Goal: Task Accomplishment & Management: Complete application form

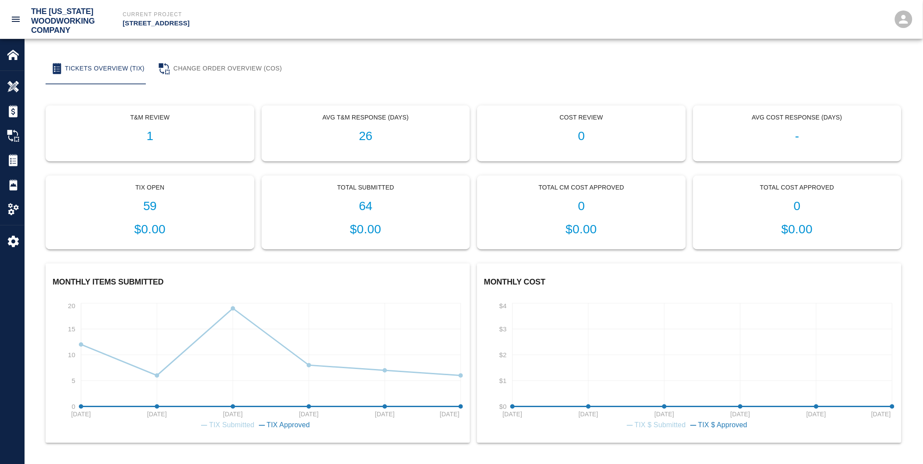
click at [145, 217] on div "Tix Open 59 $0.00" at bounding box center [150, 213] width 208 height 74
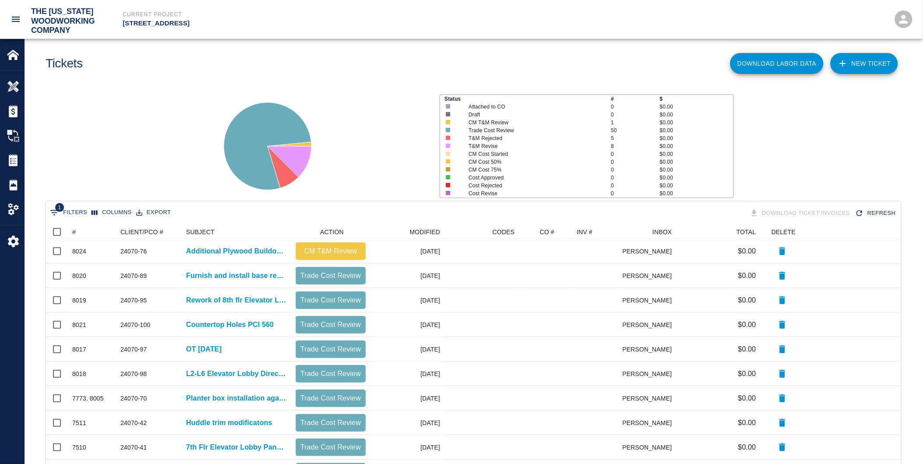
click at [861, 58] on link "NEW TICKET" at bounding box center [864, 63] width 67 height 21
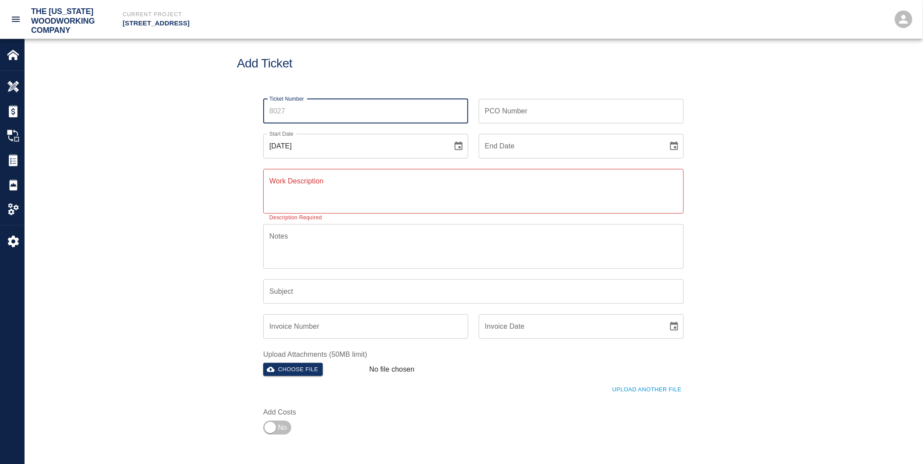
drag, startPoint x: 289, startPoint y: 108, endPoint x: 273, endPoint y: 120, distance: 20.1
click at [245, 109] on div "Ticket Number Ticket Number PCO Number PCO Number Start Date [DATE] Start Date …" at bounding box center [473, 264] width 473 height 351
drag, startPoint x: 292, startPoint y: 113, endPoint x: 260, endPoint y: 106, distance: 33.0
click at [260, 106] on div "Ticket Number Ticket Number" at bounding box center [361, 106] width 216 height 35
type input "7775"
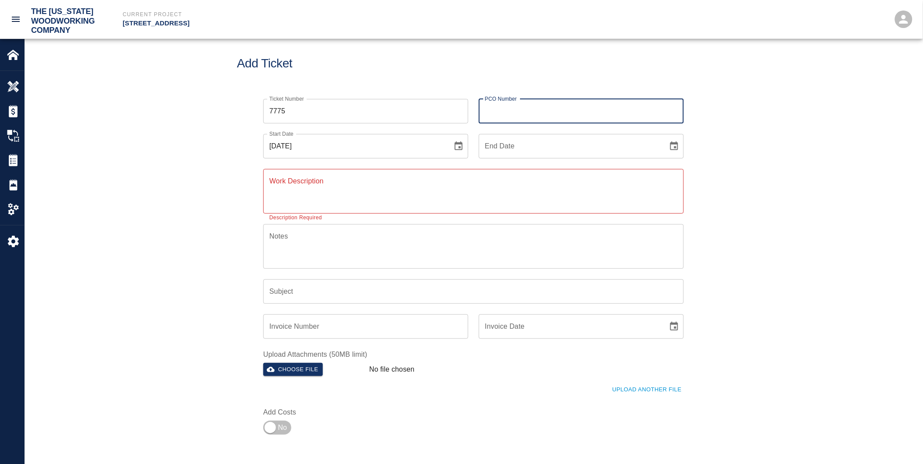
click at [517, 112] on input "PCO Number" at bounding box center [581, 111] width 205 height 25
type input "24070-76"
type input "[DATE]"
type input "Additional Plywood Buildout @ Column L13"
drag, startPoint x: 509, startPoint y: 110, endPoint x: 518, endPoint y: 107, distance: 10.0
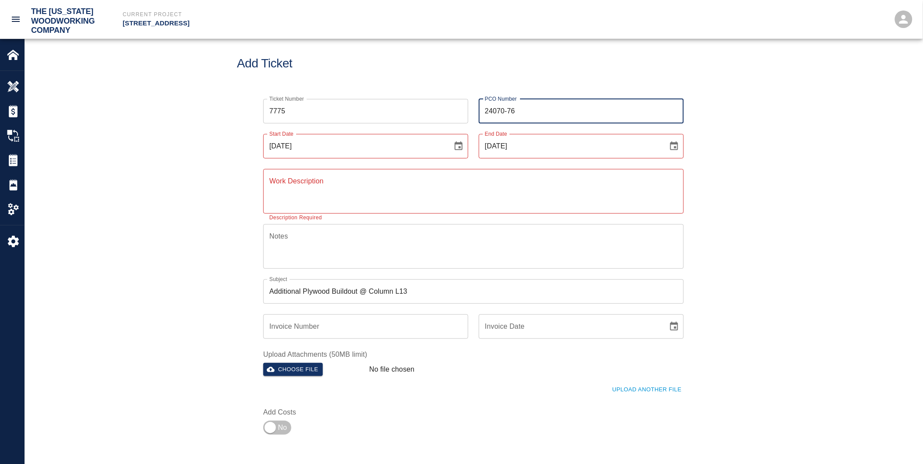
click at [517, 111] on input "24070-76" at bounding box center [581, 111] width 205 height 25
type input "24070-89"
click at [492, 145] on input "[DATE]" at bounding box center [570, 146] width 183 height 25
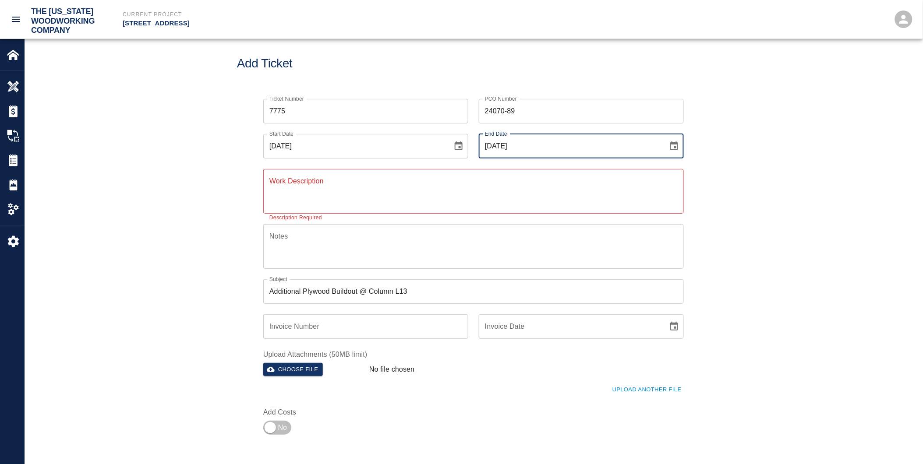
click at [502, 145] on input "[DATE]" at bounding box center [570, 146] width 183 height 25
drag, startPoint x: 496, startPoint y: 145, endPoint x: 503, endPoint y: 146, distance: 6.6
click at [503, 146] on input "[DATE]" at bounding box center [570, 146] width 183 height 25
type input "[DATE]"
click at [270, 195] on textarea "Work Description" at bounding box center [473, 191] width 408 height 30
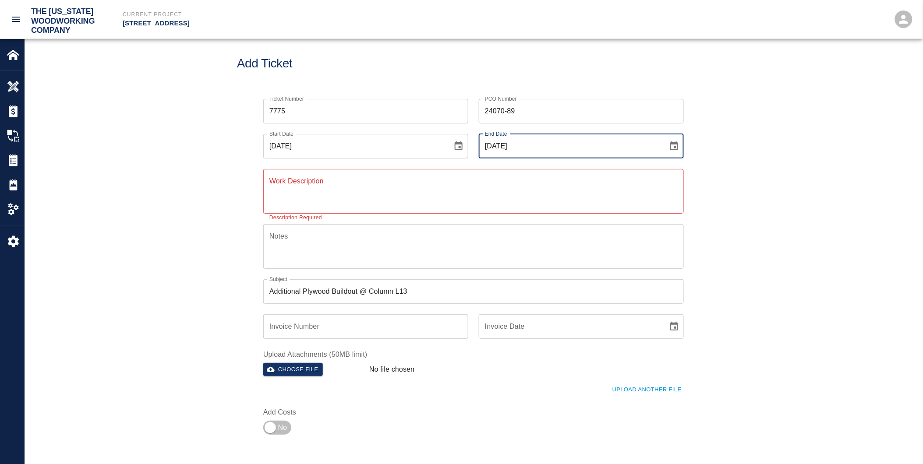
click at [270, 195] on textarea "Work Description" at bounding box center [473, 191] width 408 height 30
click at [290, 186] on textarea "Work Description" at bounding box center [473, 191] width 408 height 30
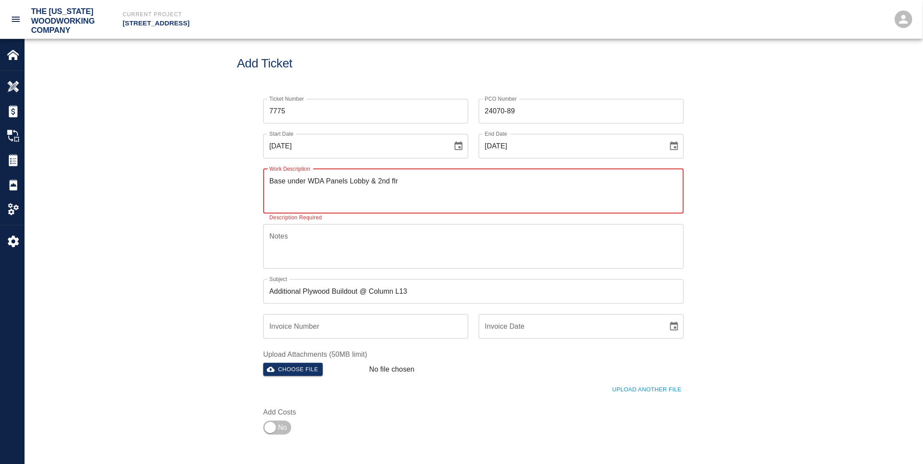
drag, startPoint x: 353, startPoint y: 184, endPoint x: 263, endPoint y: 184, distance: 89.4
click at [263, 184] on div "Base under WDA Panels Lobby & 2nd flr x Work Description" at bounding box center [473, 191] width 421 height 45
type textarea "Base under WDA Panels Lobby & 2nd flr"
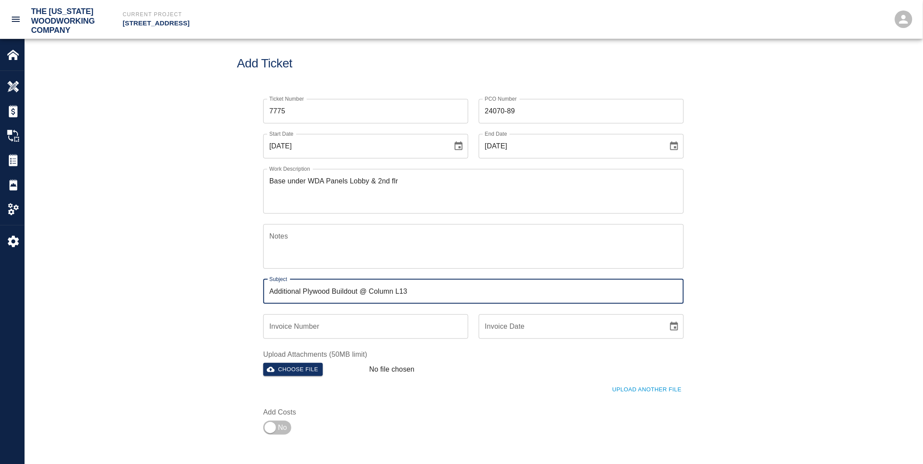
drag, startPoint x: 423, startPoint y: 290, endPoint x: 258, endPoint y: 288, distance: 165.6
click at [258, 288] on div "Subject Additional Plywood Buildout @ Column L13 Subject" at bounding box center [468, 286] width 431 height 35
paste input "Base under WDA Panels Lobby & 2nd flr"
type input "Base under WDA Panels Lobby & 2nd flr"
click at [323, 178] on textarea "Base under WDA Panels Lobby & 2nd flr" at bounding box center [473, 191] width 408 height 30
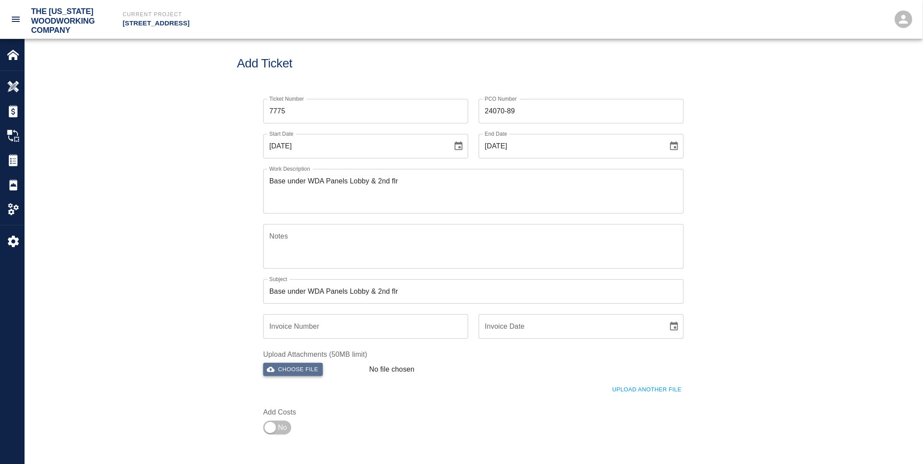
click at [303, 365] on button "Choose file" at bounding box center [293, 370] width 60 height 14
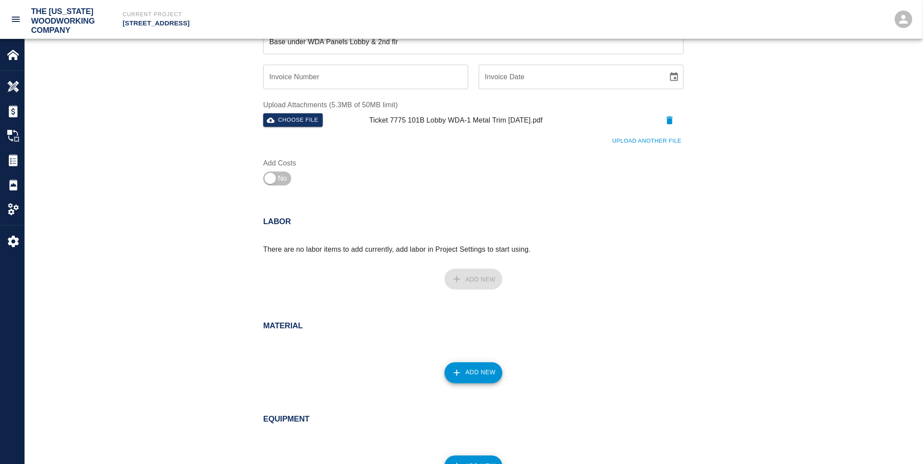
scroll to position [338, 0]
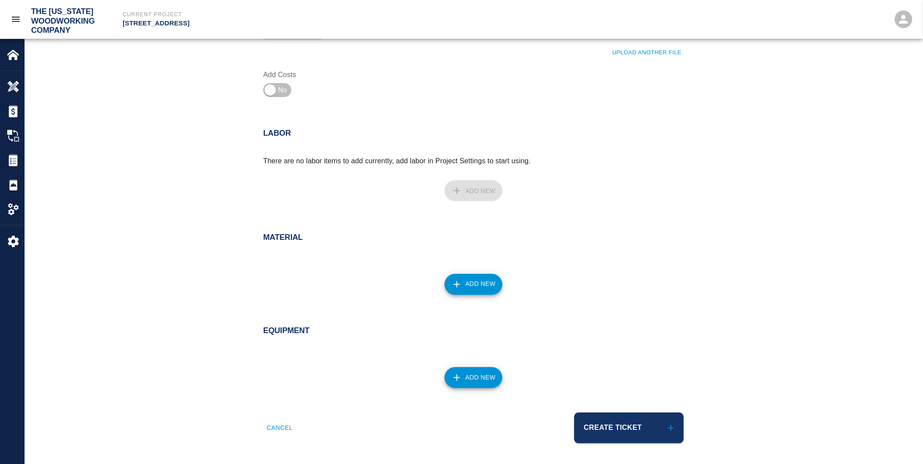
click at [613, 424] on button "Create Ticket" at bounding box center [629, 428] width 110 height 31
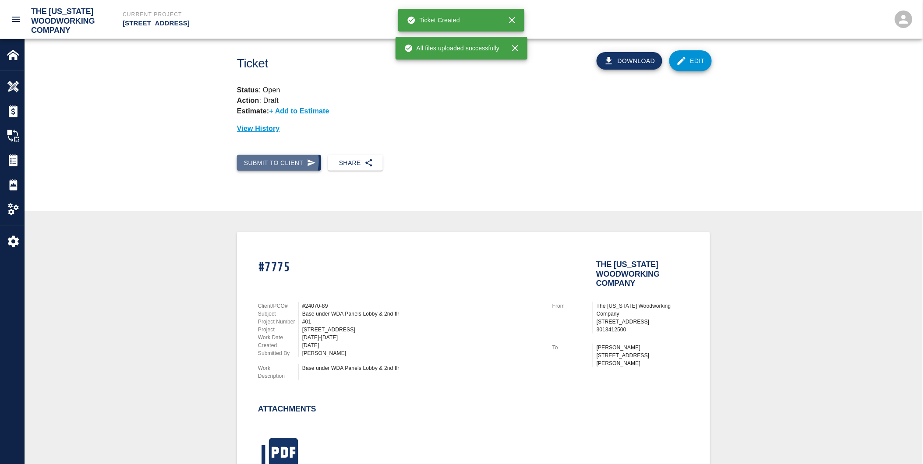
click at [272, 162] on button "Submit to Client" at bounding box center [279, 163] width 84 height 16
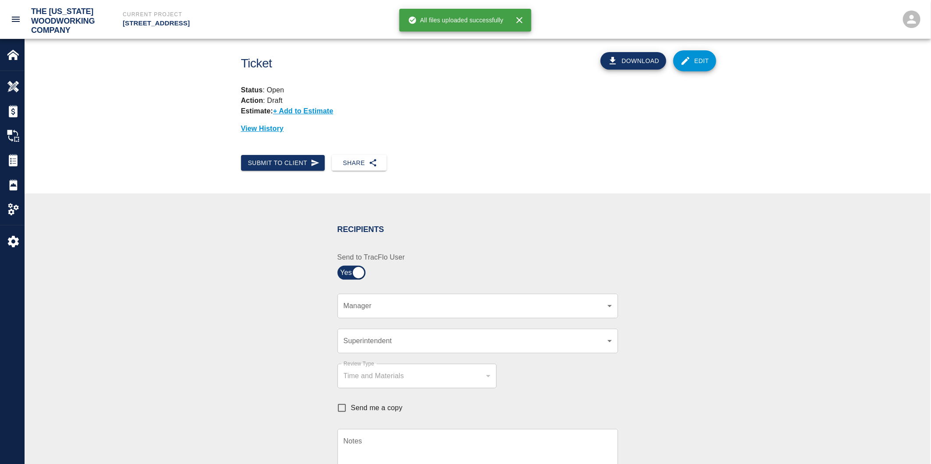
click at [367, 309] on body "The [US_STATE] Woodworking Company Current Project [STREET_ADDRESS] Home [STREE…" at bounding box center [465, 232] width 931 height 464
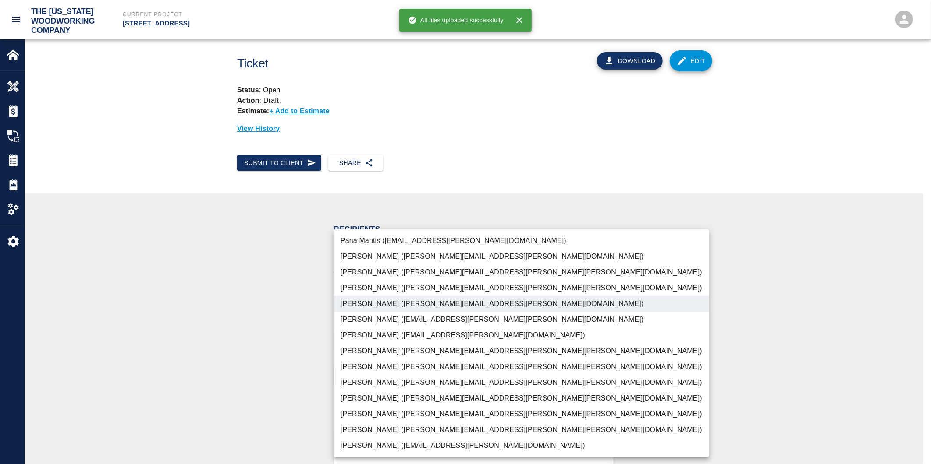
click at [367, 431] on li "[PERSON_NAME] ([PERSON_NAME][EMAIL_ADDRESS][PERSON_NAME][PERSON_NAME][DOMAIN_NA…" at bounding box center [520, 430] width 375 height 16
click at [211, 401] on div at bounding box center [465, 232] width 931 height 464
click at [344, 305] on body "The [US_STATE] Woodworking Company Current Project [STREET_ADDRESS] Home [STREE…" at bounding box center [465, 232] width 931 height 464
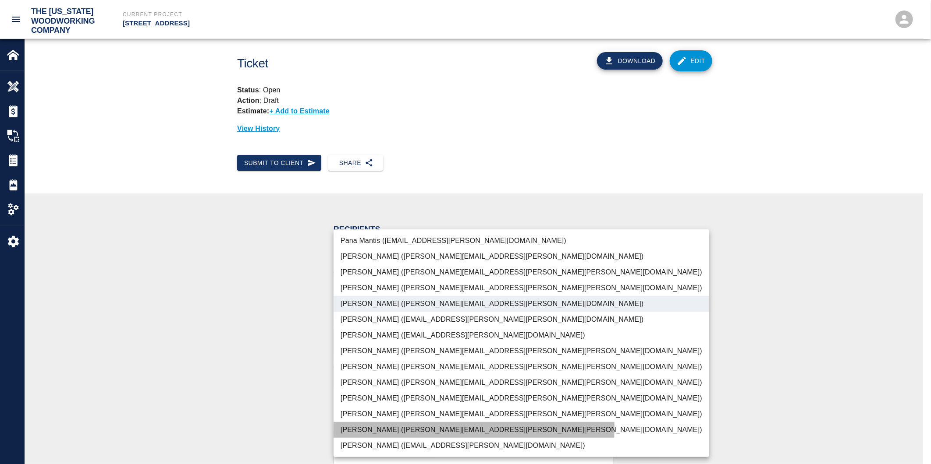
click at [342, 428] on li "[PERSON_NAME] ([PERSON_NAME][EMAIL_ADDRESS][PERSON_NAME][PERSON_NAME][DOMAIN_NA…" at bounding box center [520, 430] width 375 height 16
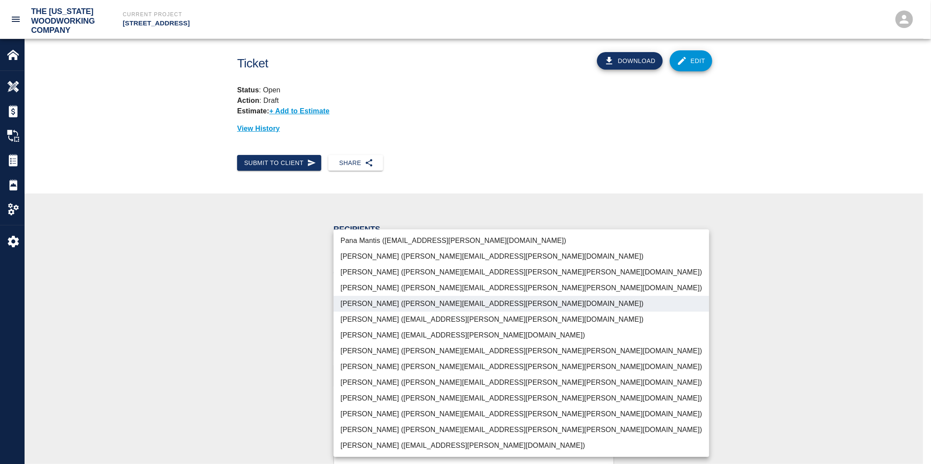
click at [380, 429] on li "[PERSON_NAME] ([PERSON_NAME][EMAIL_ADDRESS][PERSON_NAME][PERSON_NAME][DOMAIN_NA…" at bounding box center [520, 430] width 375 height 16
click at [300, 424] on div at bounding box center [465, 232] width 931 height 464
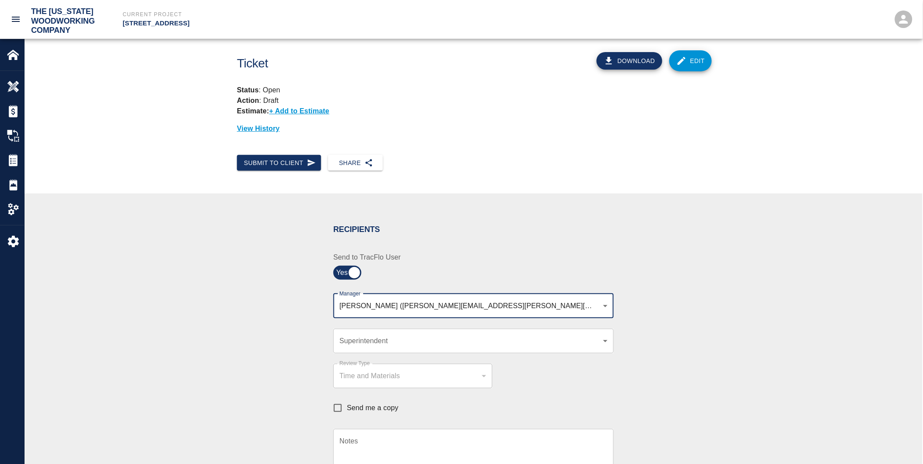
click at [489, 303] on body "The [US_STATE] Woodworking Company Current Project [STREET_ADDRESS] Home [STREE…" at bounding box center [461, 232] width 923 height 464
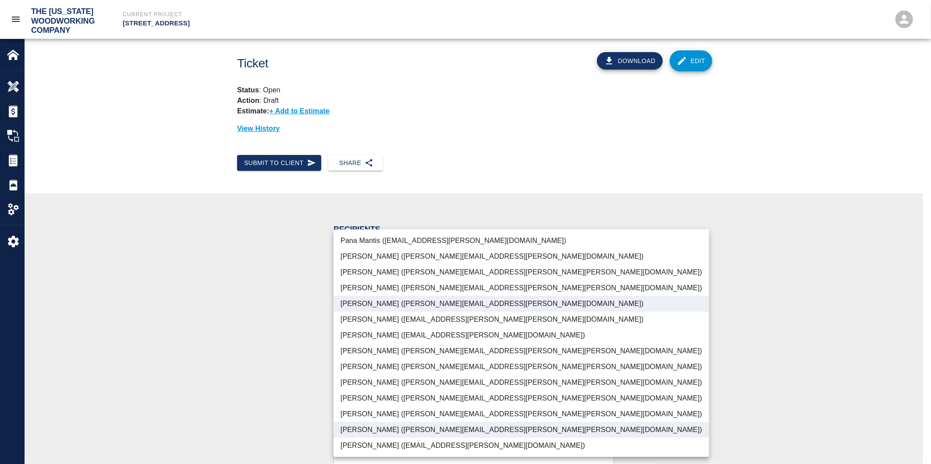
drag, startPoint x: 275, startPoint y: 420, endPoint x: 320, endPoint y: 392, distance: 53.1
click at [275, 419] on div at bounding box center [465, 232] width 931 height 464
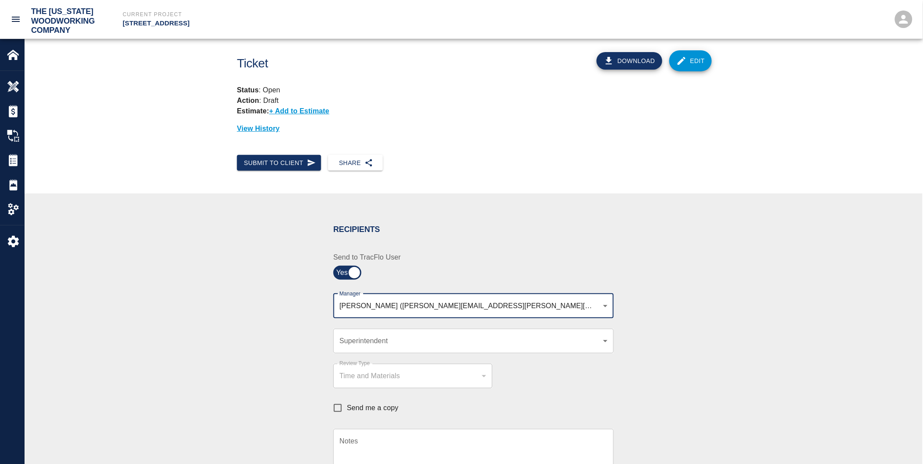
click at [343, 306] on body "The [US_STATE] Woodworking Company Current Project [STREET_ADDRESS] Home [STREE…" at bounding box center [461, 232] width 923 height 464
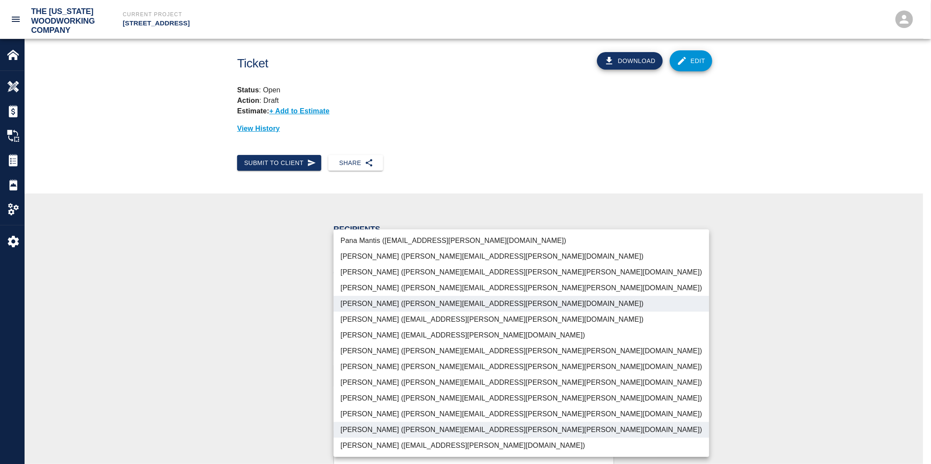
click at [343, 306] on div "[PERSON_NAME] ([EMAIL_ADDRESS][PERSON_NAME][DOMAIN_NAME]) [PERSON_NAME] ([PERSO…" at bounding box center [465, 232] width 931 height 464
click at [716, 347] on div at bounding box center [465, 232] width 931 height 464
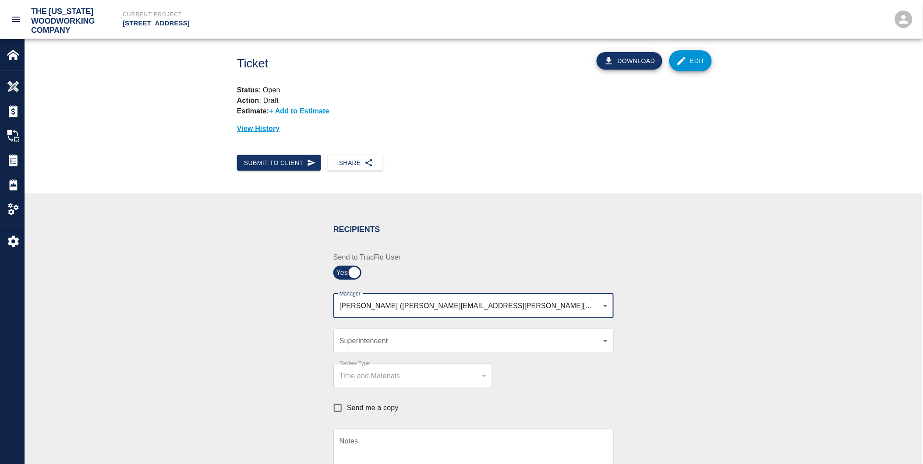
click at [610, 305] on div "[PERSON_NAME] ([PERSON_NAME][EMAIL_ADDRESS][PERSON_NAME][DOMAIN_NAME]) , [PERSO…" at bounding box center [473, 306] width 280 height 25
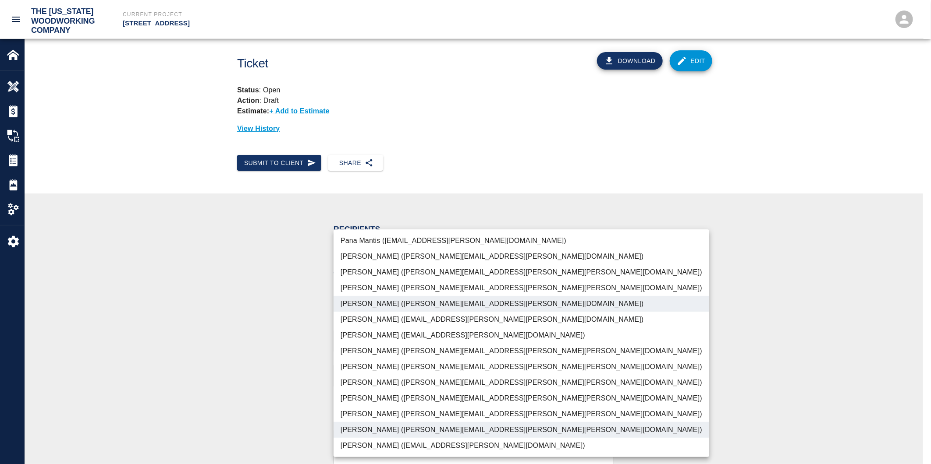
click at [591, 305] on body "The [US_STATE] Woodworking Company Current Project [STREET_ADDRESS] Home [STREE…" at bounding box center [465, 232] width 931 height 464
click at [410, 430] on li "[PERSON_NAME] ([PERSON_NAME][EMAIL_ADDRESS][PERSON_NAME][PERSON_NAME][DOMAIN_NA…" at bounding box center [520, 430] width 375 height 16
click at [240, 410] on div at bounding box center [465, 232] width 931 height 464
click at [500, 304] on body "The [US_STATE] Woodworking Company Current Project [STREET_ADDRESS] Home [STREE…" at bounding box center [465, 232] width 931 height 464
drag, startPoint x: 225, startPoint y: 323, endPoint x: 261, endPoint y: 313, distance: 37.2
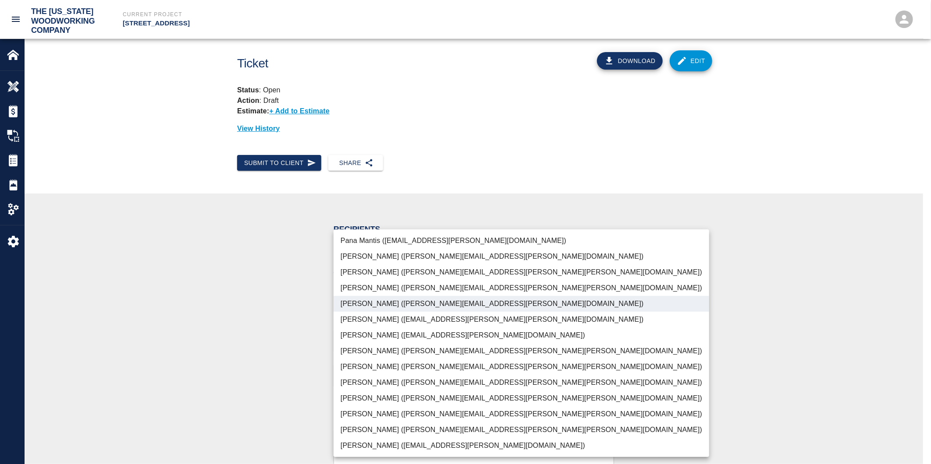
click at [228, 323] on div at bounding box center [465, 232] width 931 height 464
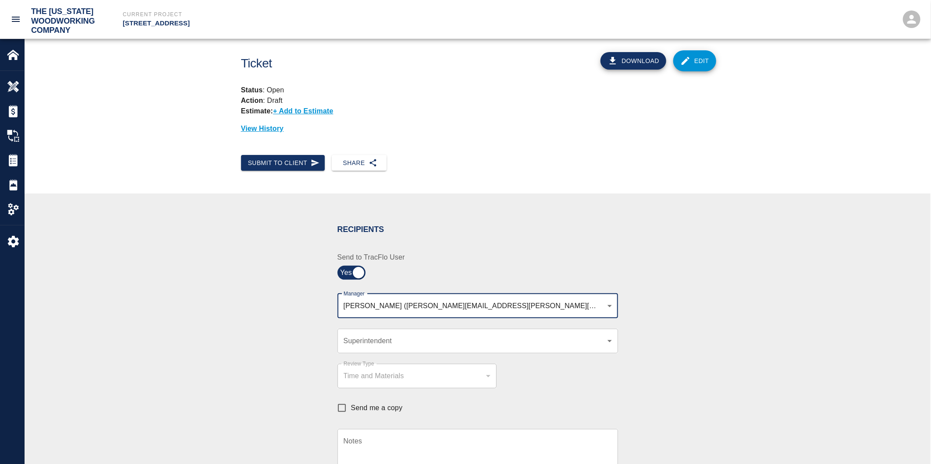
click at [348, 305] on body "The [US_STATE] Woodworking Company Current Project [STREET_ADDRESS] Home [STREE…" at bounding box center [465, 232] width 931 height 464
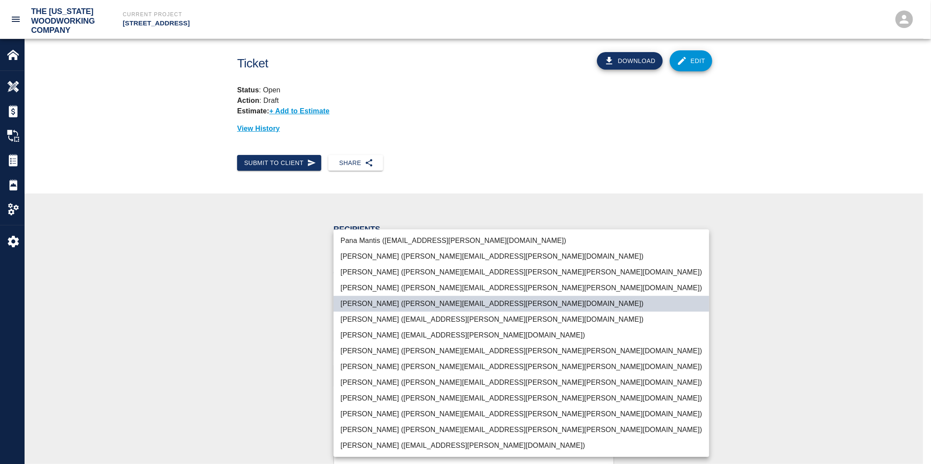
click at [344, 427] on li "[PERSON_NAME] ([PERSON_NAME][EMAIL_ADDRESS][PERSON_NAME][PERSON_NAME][DOMAIN_NA…" at bounding box center [520, 430] width 375 height 16
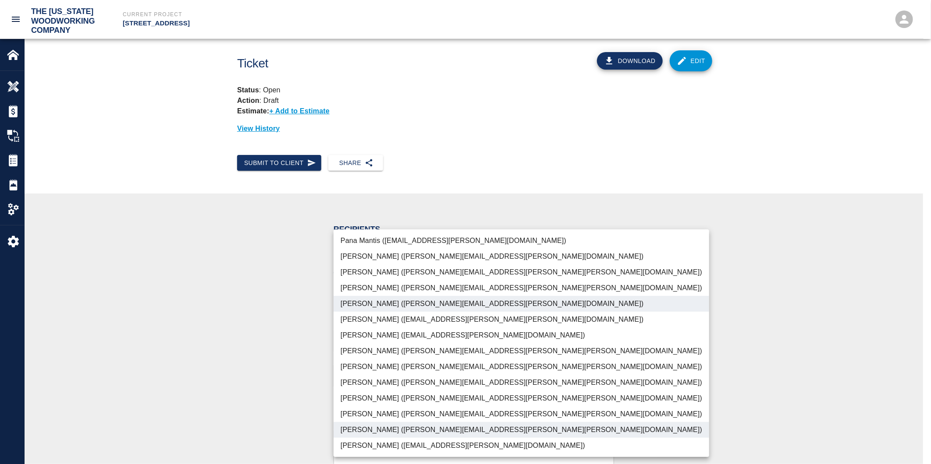
click at [310, 422] on div at bounding box center [465, 232] width 931 height 464
drag, startPoint x: 445, startPoint y: 305, endPoint x: 450, endPoint y: 304, distance: 5.0
click at [448, 305] on body "The [US_STATE] Woodworking Company Current Project [STREET_ADDRESS] Home [STREE…" at bounding box center [465, 232] width 931 height 464
click at [353, 426] on li "[PERSON_NAME] ([PERSON_NAME][EMAIL_ADDRESS][PERSON_NAME][PERSON_NAME][DOMAIN_NA…" at bounding box center [520, 430] width 375 height 16
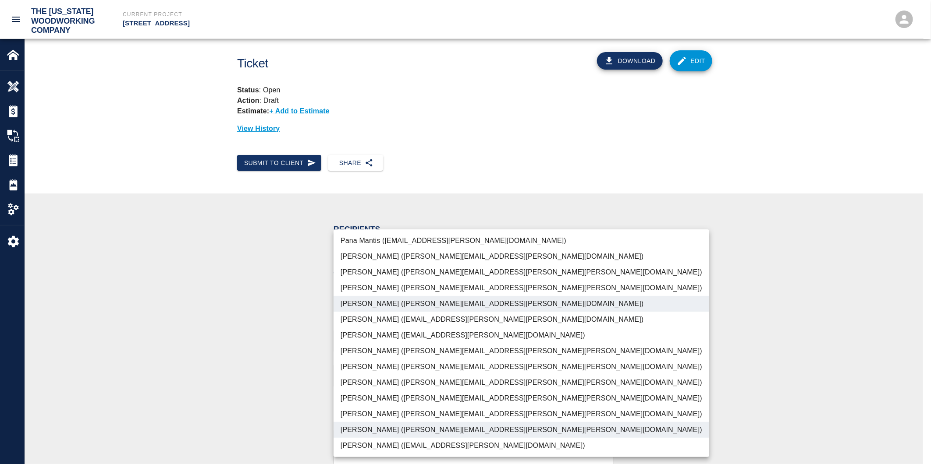
click at [284, 415] on div at bounding box center [465, 232] width 931 height 464
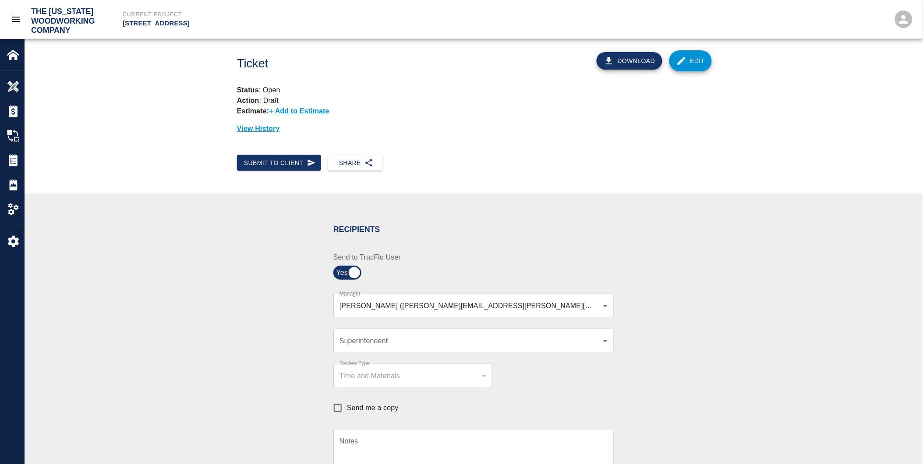
drag, startPoint x: 609, startPoint y: 310, endPoint x: 606, endPoint y: 305, distance: 5.5
click at [608, 309] on div "[PERSON_NAME] ([PERSON_NAME][EMAIL_ADDRESS][PERSON_NAME][DOMAIN_NAME]) , [PERSO…" at bounding box center [473, 306] width 280 height 25
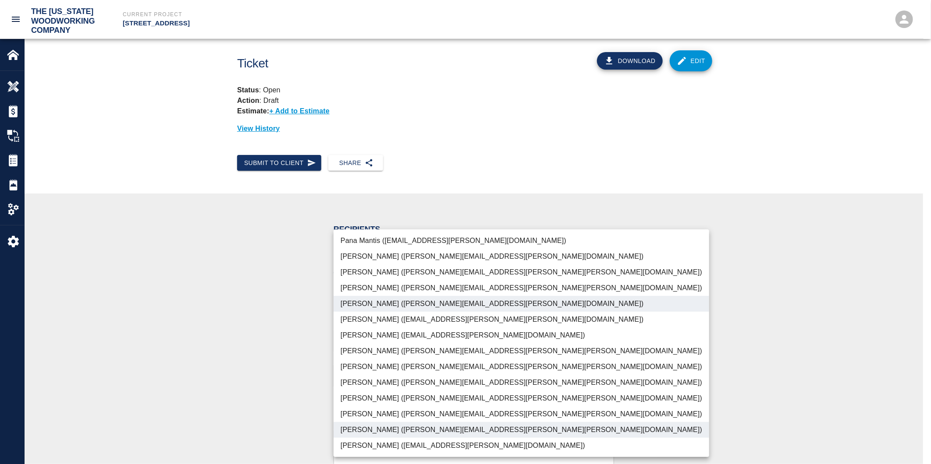
click at [607, 304] on body "The [US_STATE] Woodworking Company Current Project [STREET_ADDRESS] Home [STREE…" at bounding box center [465, 232] width 931 height 464
click at [607, 304] on li "[PERSON_NAME] ([PERSON_NAME][EMAIL_ADDRESS][PERSON_NAME][DOMAIN_NAME])" at bounding box center [520, 304] width 375 height 16
type input "f2151df9-a33d-4239-98b3-85d2c5195f79"
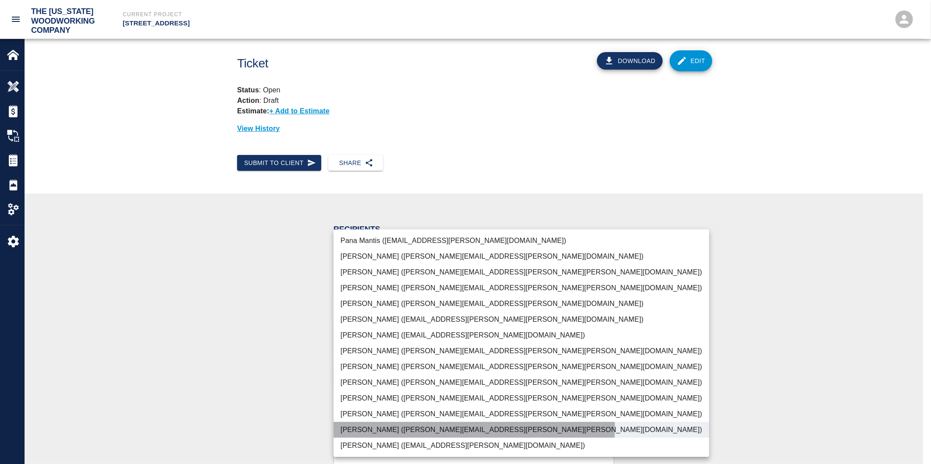
click at [426, 428] on li "[PERSON_NAME] ([PERSON_NAME][EMAIL_ADDRESS][PERSON_NAME][PERSON_NAME][DOMAIN_NA…" at bounding box center [520, 430] width 375 height 16
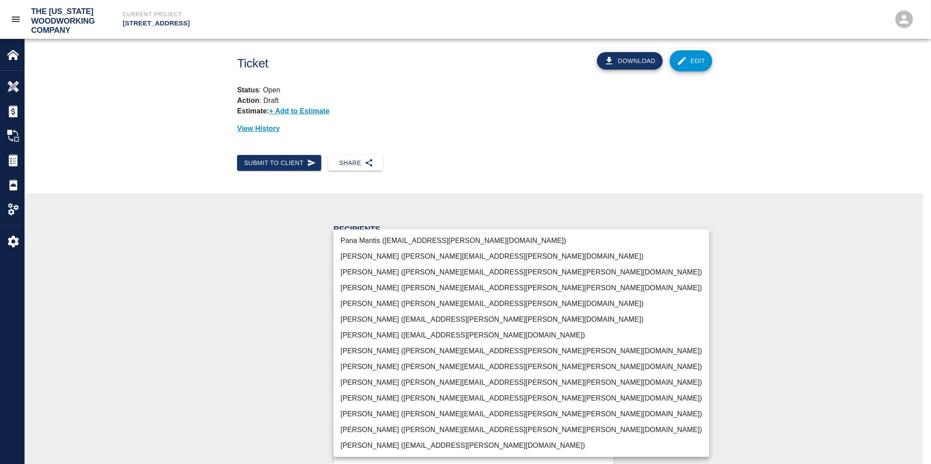
click at [222, 371] on div at bounding box center [465, 232] width 931 height 464
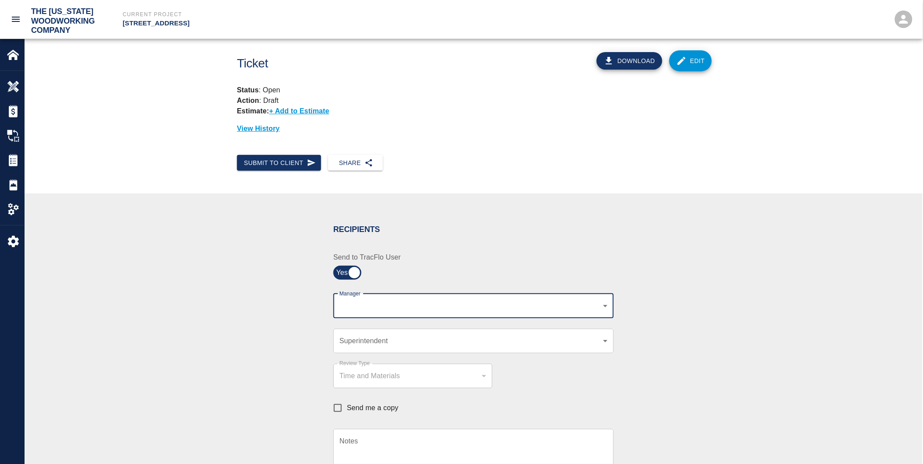
click at [605, 307] on body "The [US_STATE] Woodworking Company Current Project [STREET_ADDRESS] Home [STREE…" at bounding box center [461, 232] width 923 height 464
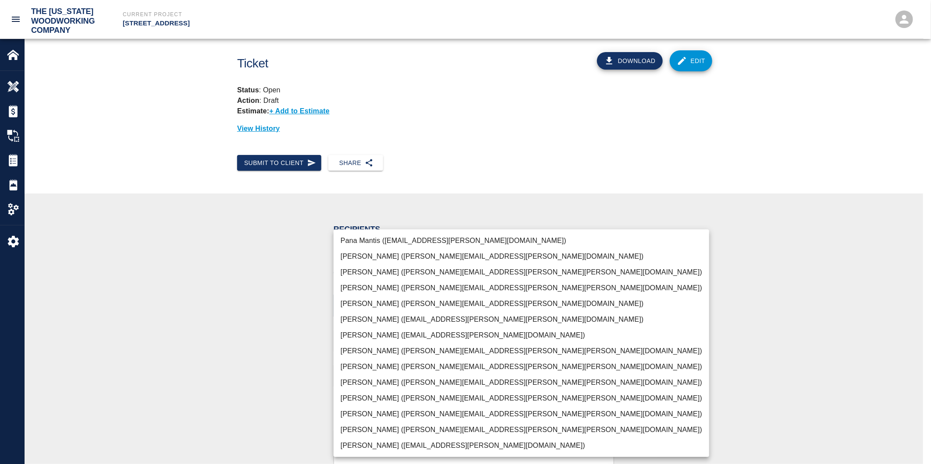
click at [410, 432] on li "[PERSON_NAME] ([PERSON_NAME][EMAIL_ADDRESS][PERSON_NAME][PERSON_NAME][DOMAIN_NA…" at bounding box center [520, 430] width 375 height 16
type input "f2151df9-a33d-4239-98b3-85d2c5195f79"
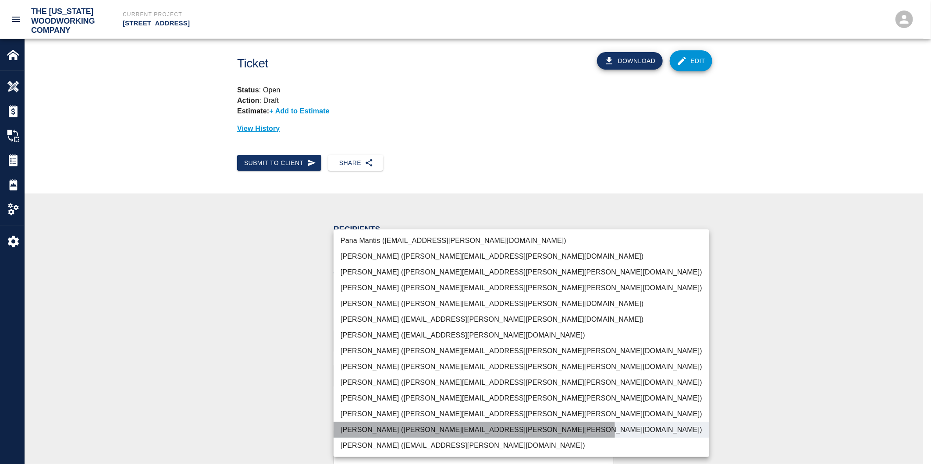
click at [410, 432] on li "[PERSON_NAME] ([PERSON_NAME][EMAIL_ADDRESS][PERSON_NAME][PERSON_NAME][DOMAIN_NA…" at bounding box center [520, 430] width 375 height 16
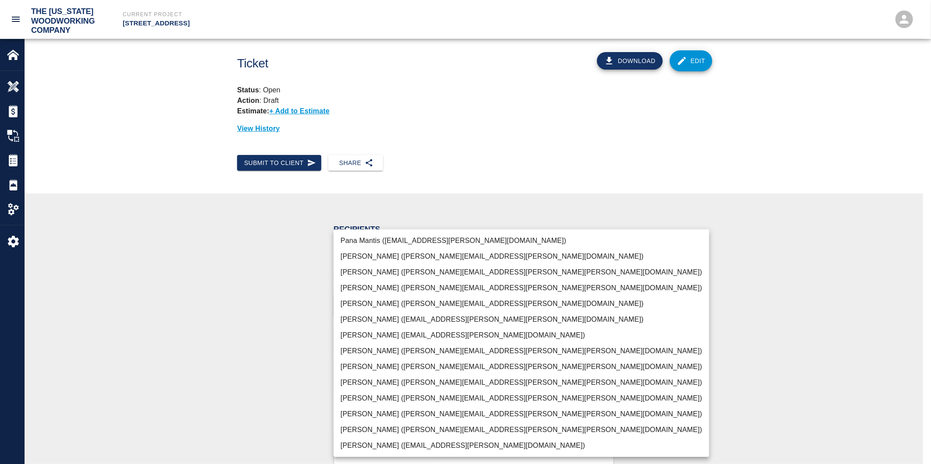
click at [702, 377] on div at bounding box center [465, 232] width 931 height 464
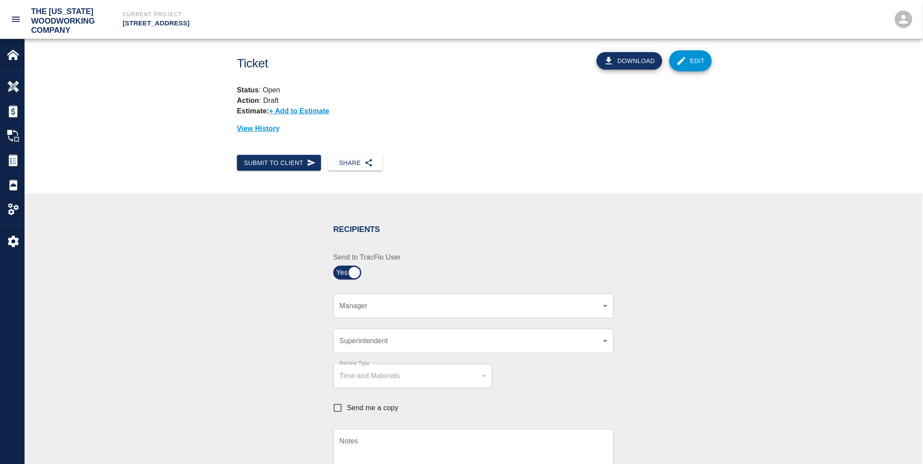
click at [337, 312] on div "​ Manager" at bounding box center [473, 306] width 280 height 25
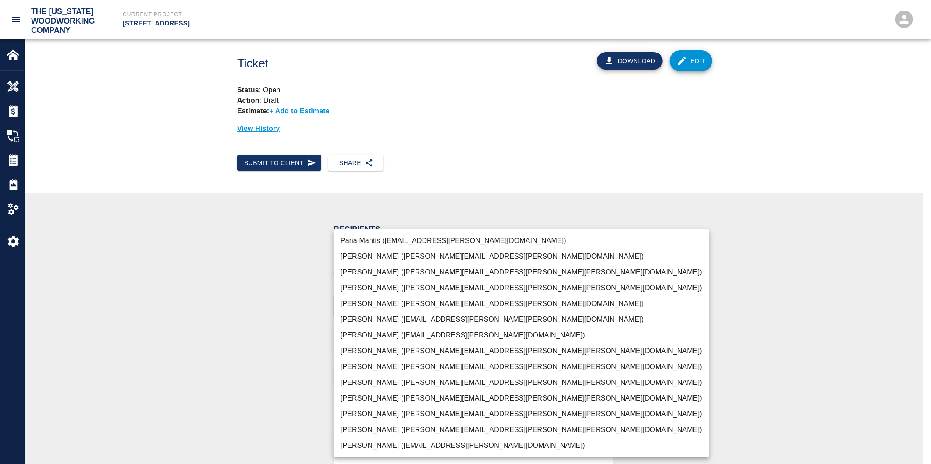
click at [351, 304] on body "The [US_STATE] Woodworking Company Current Project [STREET_ADDRESS] Home [STREE…" at bounding box center [465, 232] width 931 height 464
click at [351, 304] on li "[PERSON_NAME] ([PERSON_NAME][EMAIL_ADDRESS][PERSON_NAME][DOMAIN_NAME])" at bounding box center [520, 304] width 375 height 16
click at [285, 301] on div at bounding box center [465, 232] width 931 height 464
click at [608, 303] on body "The [US_STATE] Woodworking Company Current Project [STREET_ADDRESS] Home [STREE…" at bounding box center [465, 232] width 931 height 464
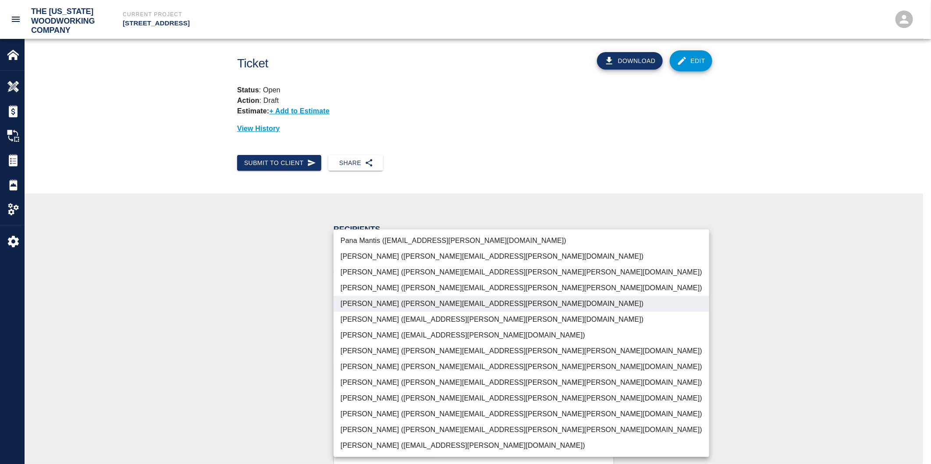
click at [351, 427] on li "[PERSON_NAME] ([PERSON_NAME][EMAIL_ADDRESS][PERSON_NAME][PERSON_NAME][DOMAIN_NA…" at bounding box center [520, 430] width 375 height 16
click at [269, 397] on div at bounding box center [465, 232] width 931 height 464
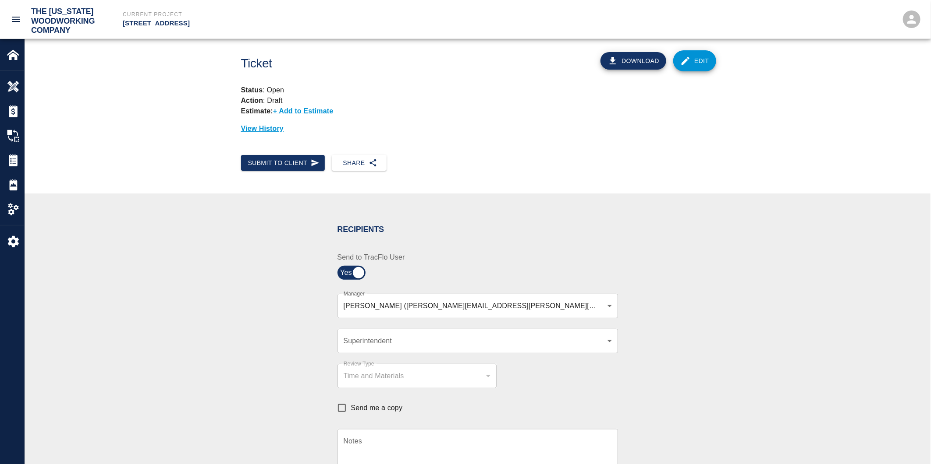
click at [269, 397] on div at bounding box center [465, 232] width 931 height 464
click at [608, 303] on div "[PERSON_NAME] ([PERSON_NAME][EMAIL_ADDRESS][PERSON_NAME][DOMAIN_NAME]) , [PERSO…" at bounding box center [473, 306] width 280 height 25
click at [606, 305] on body "The [US_STATE] Woodworking Company Current Project [STREET_ADDRESS] Home [STREE…" at bounding box center [465, 232] width 931 height 464
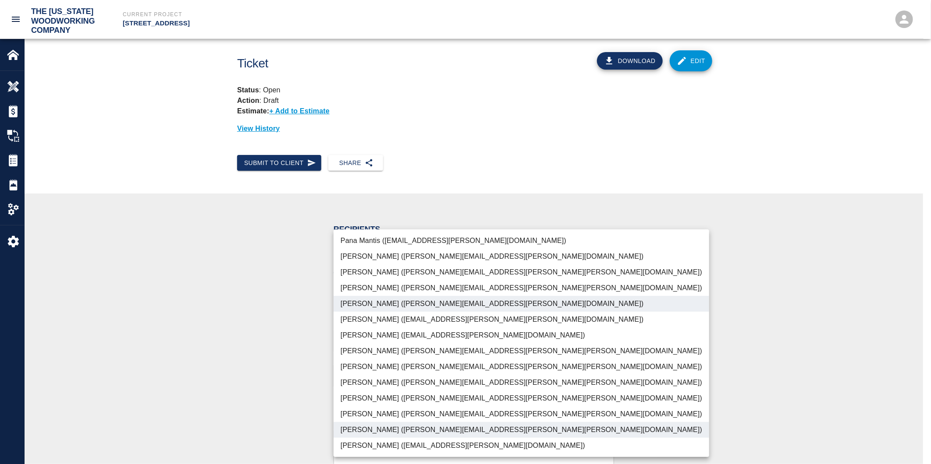
click at [606, 305] on div "[PERSON_NAME] ([EMAIL_ADDRESS][PERSON_NAME][DOMAIN_NAME]) [PERSON_NAME] ([PERSO…" at bounding box center [465, 232] width 931 height 464
click at [395, 428] on li "[PERSON_NAME] ([PERSON_NAME][EMAIL_ADDRESS][PERSON_NAME][PERSON_NAME][DOMAIN_NA…" at bounding box center [520, 430] width 375 height 16
type input "8558f3c5-8521-4097-b79b-535803429fb2"
click at [246, 383] on div at bounding box center [465, 232] width 931 height 464
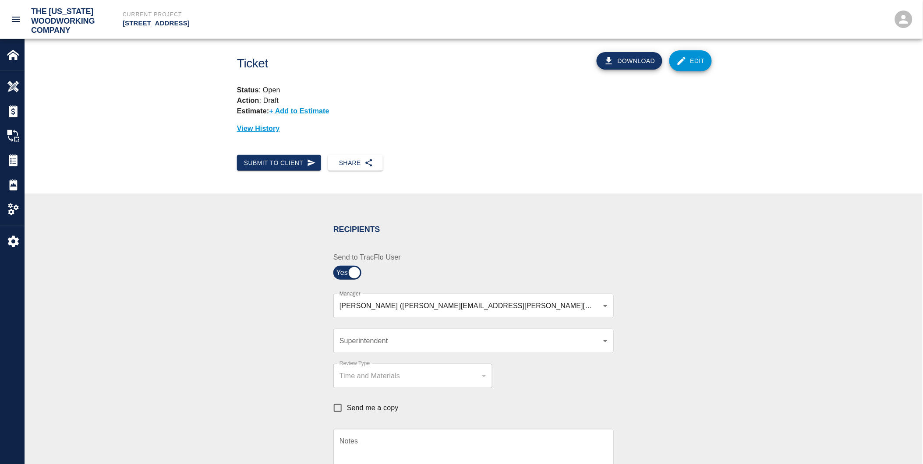
click at [374, 313] on div "[PERSON_NAME] ([PERSON_NAME][EMAIL_ADDRESS][PERSON_NAME][DOMAIN_NAME]) 8558f3c5…" at bounding box center [473, 306] width 280 height 25
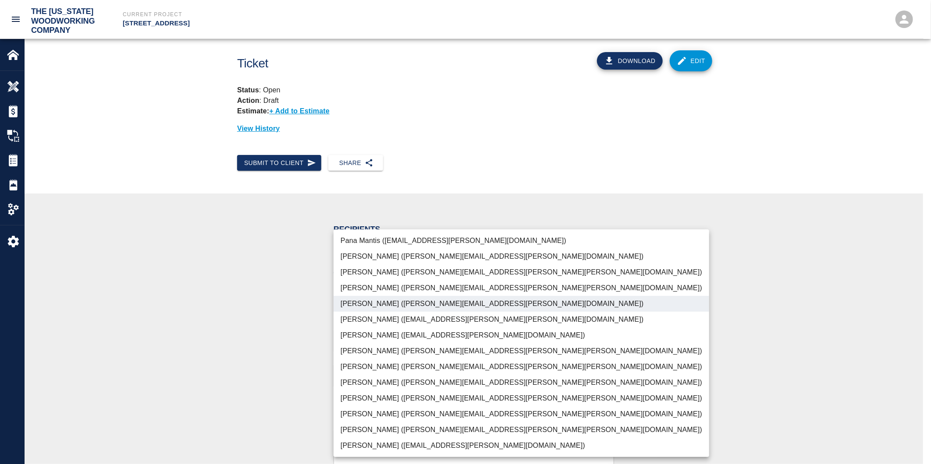
click at [373, 307] on body "The [US_STATE] Woodworking Company Current Project [STREET_ADDRESS] Home [STREE…" at bounding box center [465, 232] width 931 height 464
click at [724, 317] on div at bounding box center [465, 232] width 931 height 464
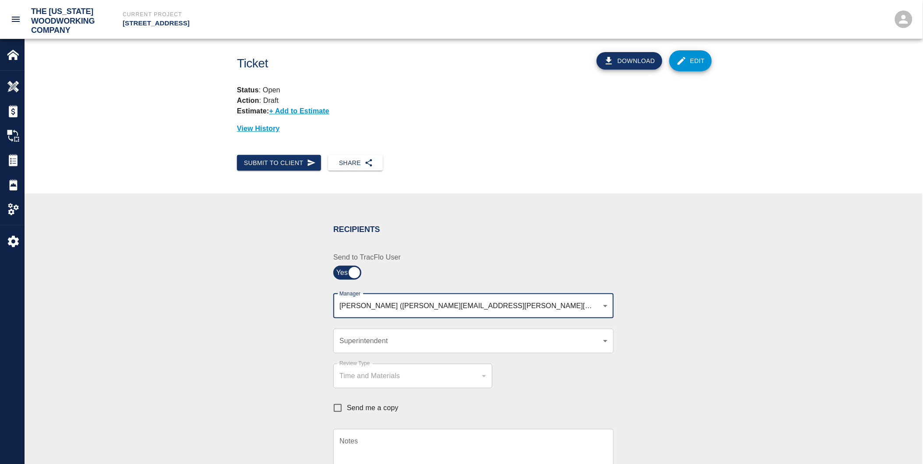
drag, startPoint x: 619, startPoint y: 305, endPoint x: 611, endPoint y: 304, distance: 8.4
click at [614, 305] on div "Recipients Send to TracFlo User Manager [PERSON_NAME] ([PERSON_NAME][EMAIL_ADDR…" at bounding box center [473, 387] width 473 height 344
click at [605, 305] on body "The [US_STATE] Woodworking Company Current Project [STREET_ADDRESS] Home [STREE…" at bounding box center [461, 232] width 923 height 464
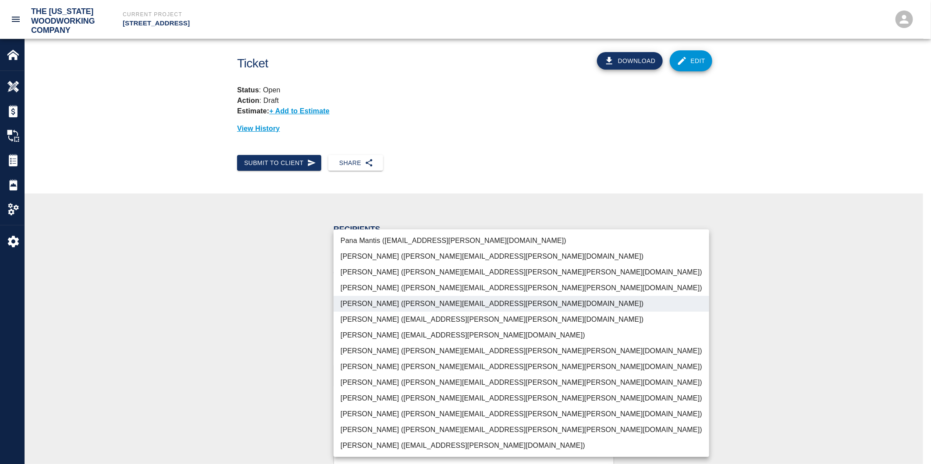
click at [606, 305] on div "[PERSON_NAME] ([EMAIL_ADDRESS][PERSON_NAME][DOMAIN_NAME]) [PERSON_NAME] ([PERSO…" at bounding box center [465, 232] width 931 height 464
click at [429, 426] on li "[PERSON_NAME] ([PERSON_NAME][EMAIL_ADDRESS][PERSON_NAME][PERSON_NAME][DOMAIN_NA…" at bounding box center [520, 430] width 375 height 16
drag, startPoint x: 429, startPoint y: 426, endPoint x: 359, endPoint y: 432, distance: 69.5
click at [359, 432] on li "[PERSON_NAME] ([PERSON_NAME][EMAIL_ADDRESS][PERSON_NAME][PERSON_NAME][DOMAIN_NA…" at bounding box center [520, 430] width 375 height 16
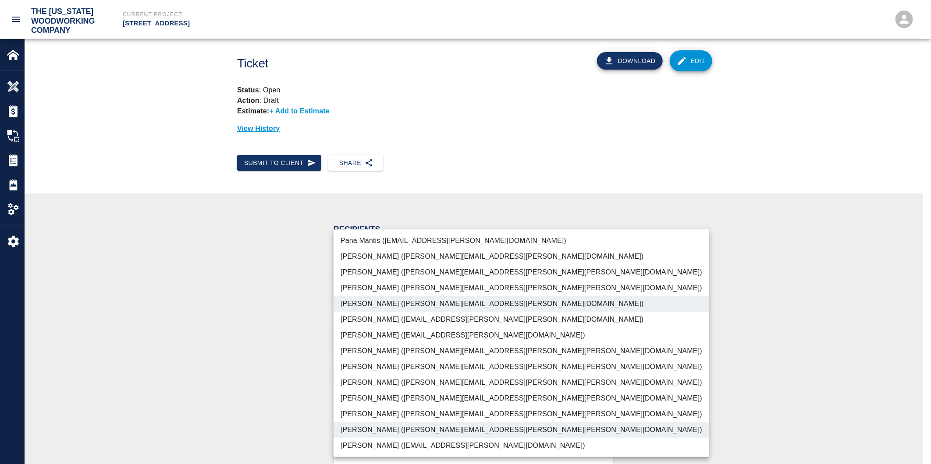
click at [265, 397] on div at bounding box center [465, 232] width 931 height 464
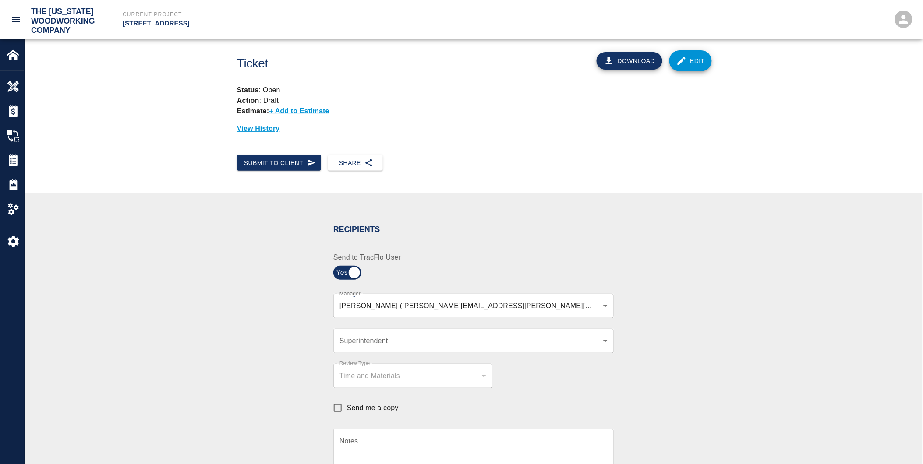
click at [412, 311] on div "[PERSON_NAME] ([PERSON_NAME][EMAIL_ADDRESS][PERSON_NAME][DOMAIN_NAME]) , [PERSO…" at bounding box center [473, 306] width 280 height 25
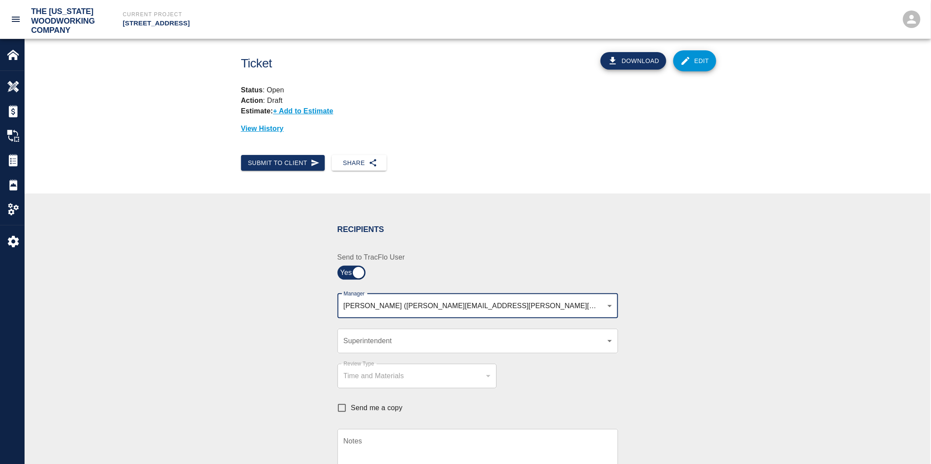
click at [388, 308] on body "The [US_STATE] Woodworking Company Current Project [STREET_ADDRESS] Home [STREE…" at bounding box center [465, 232] width 931 height 464
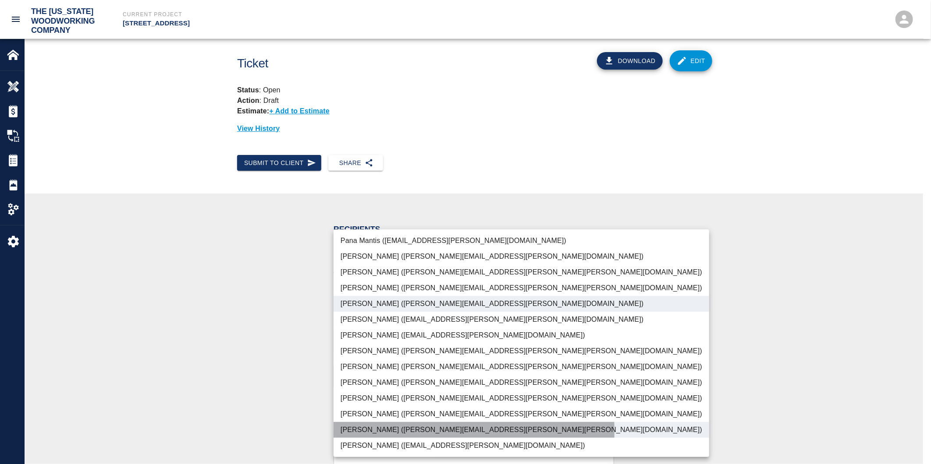
click at [343, 432] on li "[PERSON_NAME] ([PERSON_NAME][EMAIL_ADDRESS][PERSON_NAME][PERSON_NAME][DOMAIN_NA…" at bounding box center [520, 430] width 375 height 16
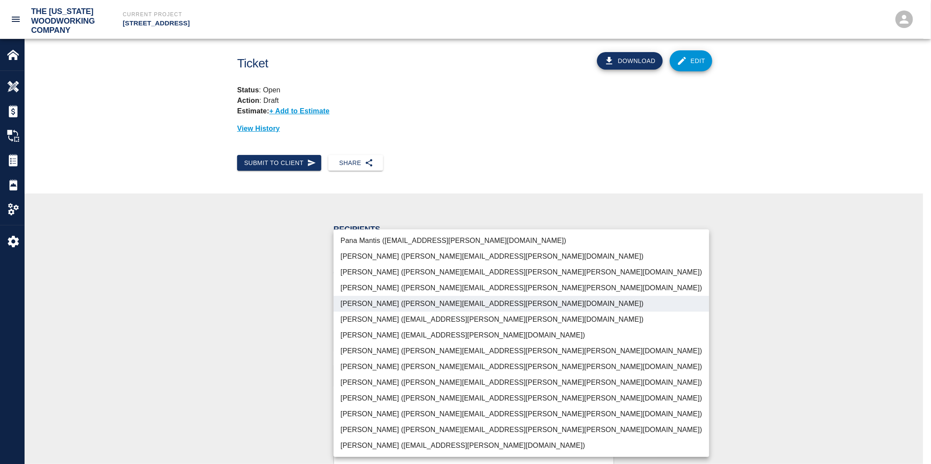
click at [248, 412] on div at bounding box center [465, 232] width 931 height 464
click at [481, 305] on body "The [US_STATE] Woodworking Company Current Project [STREET_ADDRESS] Home [STREE…" at bounding box center [465, 232] width 931 height 464
click at [360, 272] on li "[PERSON_NAME] ([PERSON_NAME][EMAIL_ADDRESS][PERSON_NAME][PERSON_NAME][DOMAIN_NA…" at bounding box center [520, 273] width 375 height 16
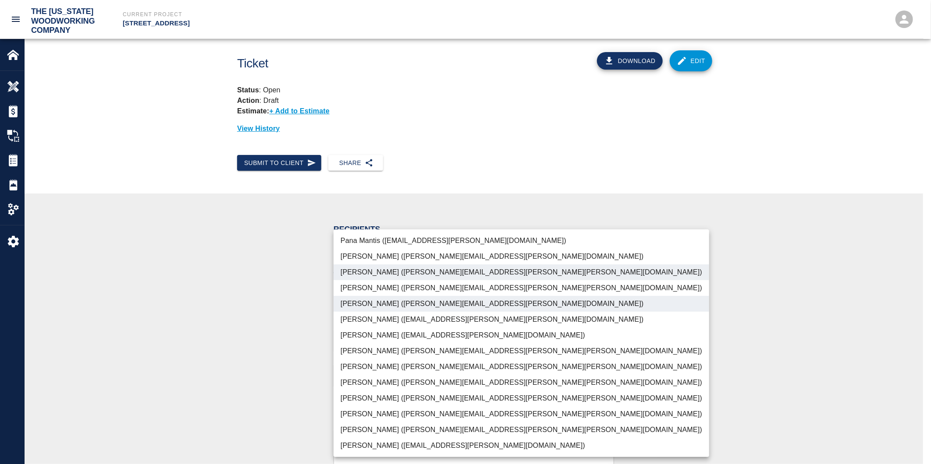
click at [265, 294] on div at bounding box center [465, 232] width 931 height 464
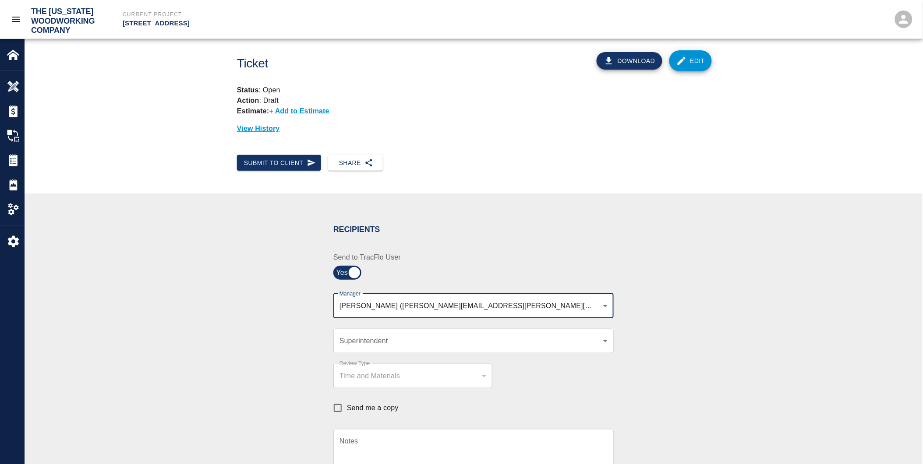
click at [265, 294] on div at bounding box center [461, 232] width 923 height 464
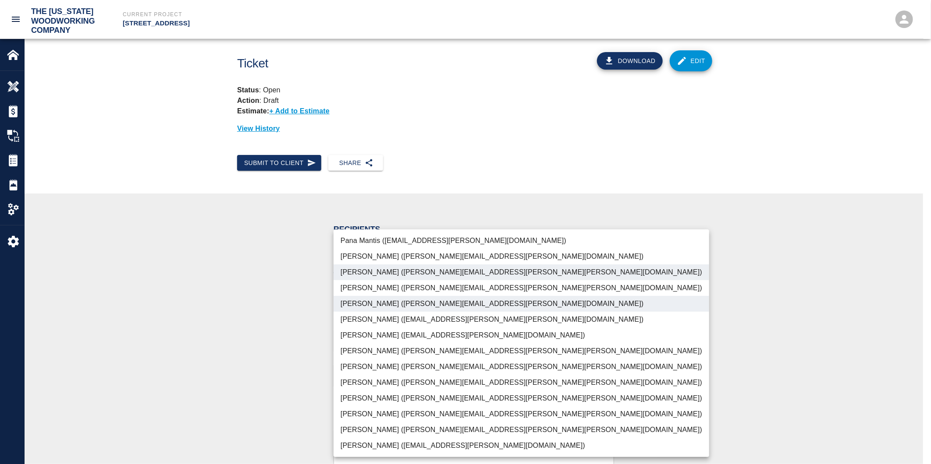
click at [400, 308] on body "The [US_STATE] Woodworking Company Current Project [STREET_ADDRESS] Home [STREE…" at bounding box center [465, 232] width 931 height 464
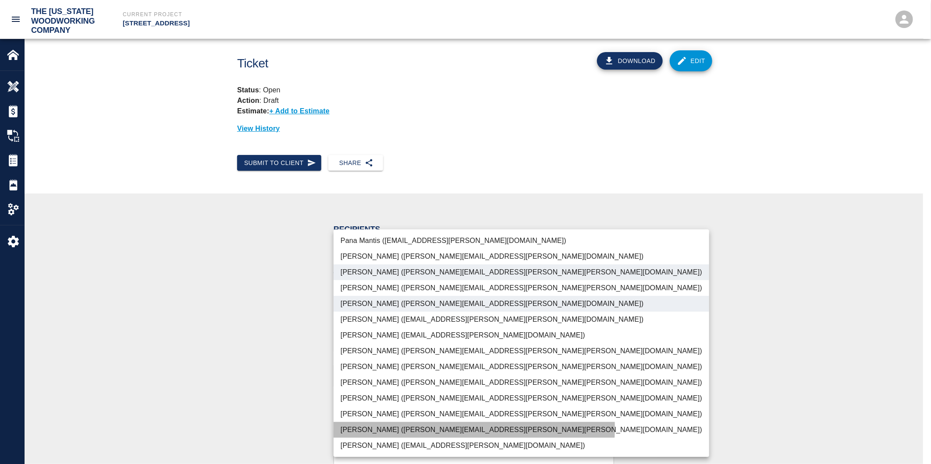
click at [396, 429] on li "[PERSON_NAME] ([PERSON_NAME][EMAIL_ADDRESS][PERSON_NAME][PERSON_NAME][DOMAIN_NA…" at bounding box center [520, 430] width 375 height 16
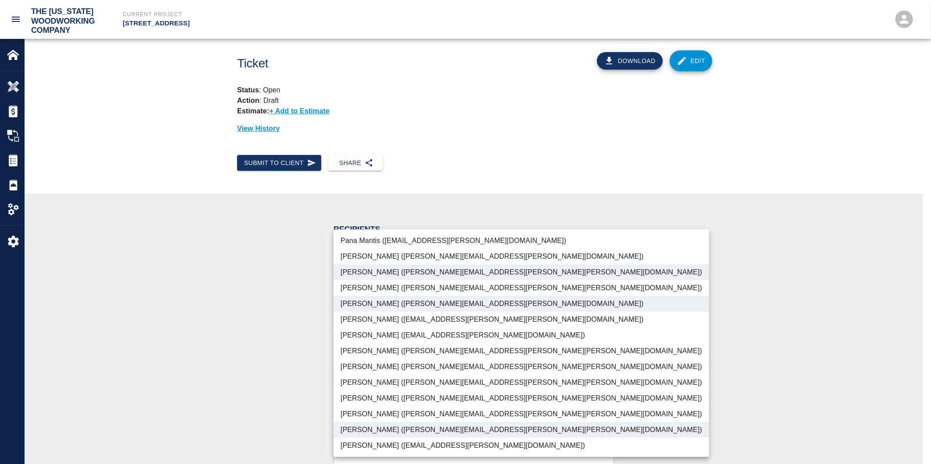
click at [265, 376] on div at bounding box center [465, 232] width 931 height 464
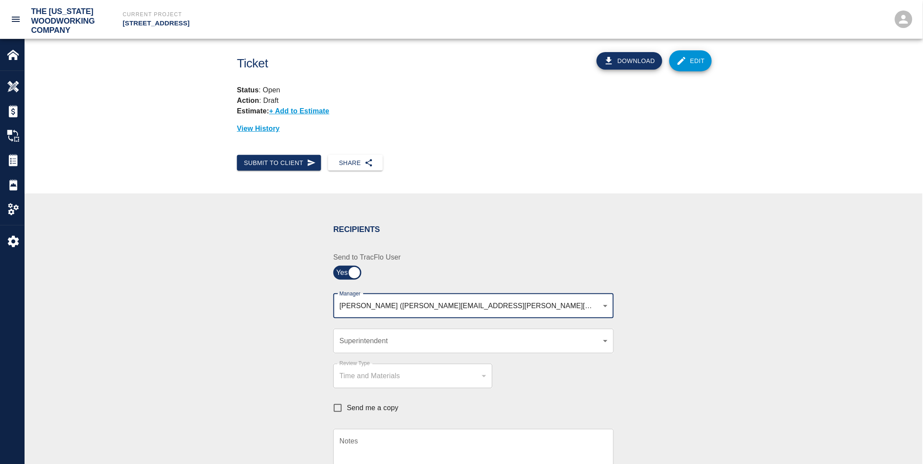
click at [599, 305] on body "The [US_STATE] Woodworking Company Current Project [STREET_ADDRESS] Home [STREE…" at bounding box center [461, 232] width 923 height 464
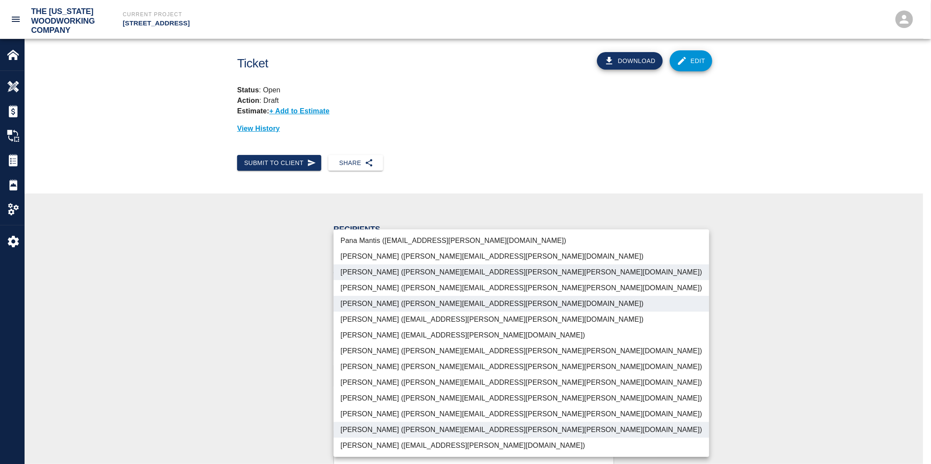
click at [602, 305] on div "[PERSON_NAME] ([EMAIL_ADDRESS][PERSON_NAME][DOMAIN_NAME]) [PERSON_NAME] ([PERSO…" at bounding box center [465, 232] width 931 height 464
click at [602, 305] on li "[PERSON_NAME] ([PERSON_NAME][EMAIL_ADDRESS][PERSON_NAME][DOMAIN_NAME])" at bounding box center [520, 304] width 375 height 16
drag, startPoint x: 669, startPoint y: 318, endPoint x: 664, endPoint y: 318, distance: 4.8
click at [669, 318] on div at bounding box center [465, 232] width 931 height 464
click at [472, 301] on body "The [US_STATE] Woodworking Company Current Project [STREET_ADDRESS] Home [STREE…" at bounding box center [465, 232] width 931 height 464
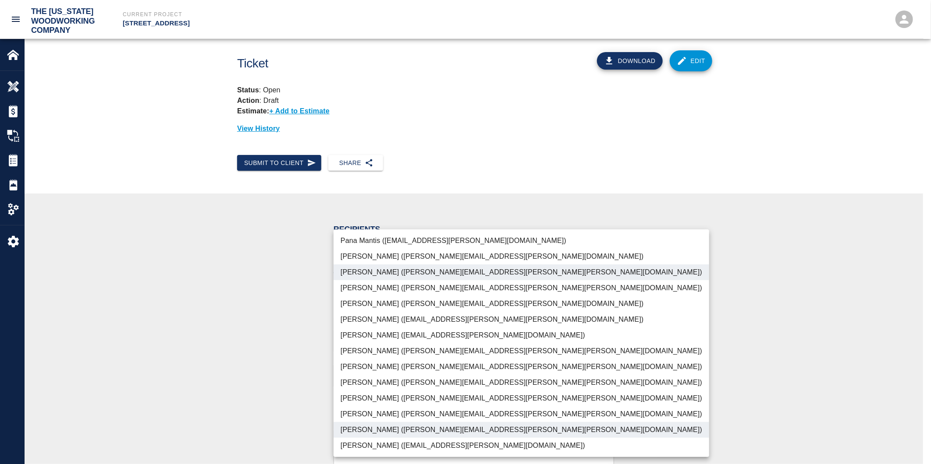
click at [472, 301] on li "[PERSON_NAME] ([PERSON_NAME][EMAIL_ADDRESS][PERSON_NAME][DOMAIN_NAME])" at bounding box center [520, 304] width 375 height 16
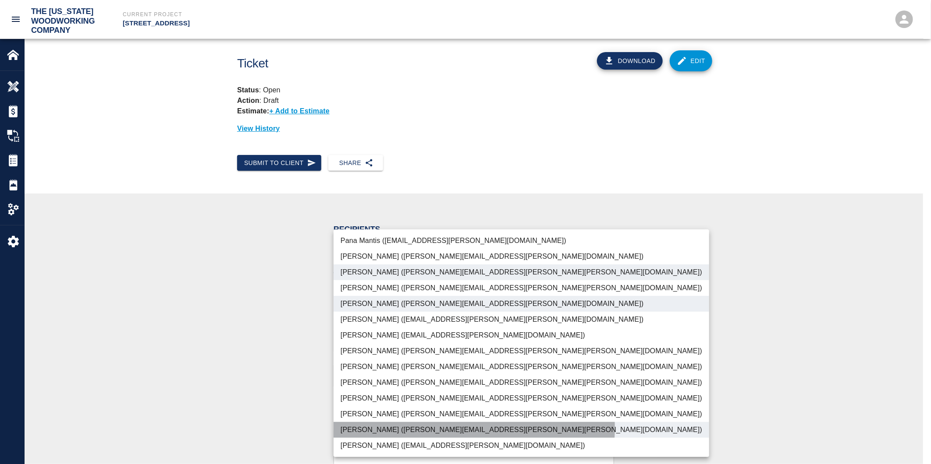
click at [450, 429] on li "[PERSON_NAME] ([PERSON_NAME][EMAIL_ADDRESS][PERSON_NAME][PERSON_NAME][DOMAIN_NA…" at bounding box center [520, 430] width 375 height 16
type input "9101bc28-0d7f-4cda-a05f-88ea6a908afd,8558f3c5-8521-4097-b79b-535803429fb2"
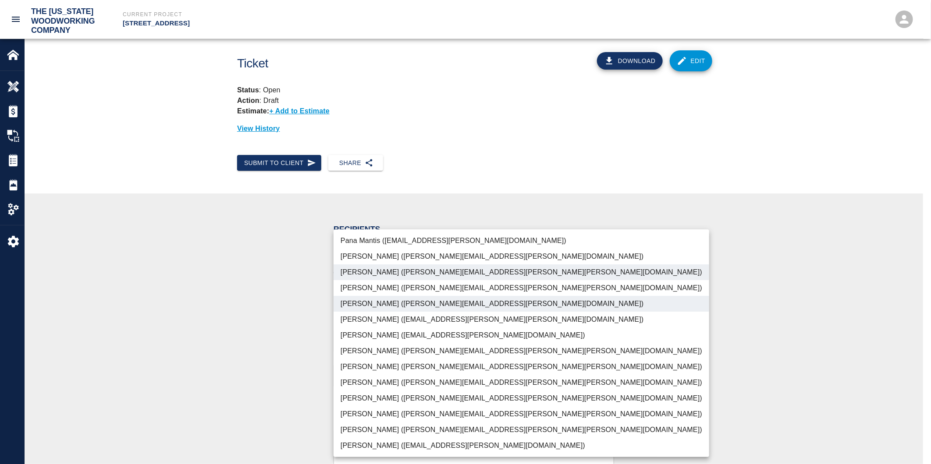
drag, startPoint x: 555, startPoint y: 238, endPoint x: 628, endPoint y: 234, distance: 72.8
click at [628, 234] on div "[PERSON_NAME] ([EMAIL_ADDRESS][PERSON_NAME][DOMAIN_NAME]) [PERSON_NAME] ([PERSO…" at bounding box center [465, 232] width 931 height 464
click at [687, 344] on div at bounding box center [465, 232] width 931 height 464
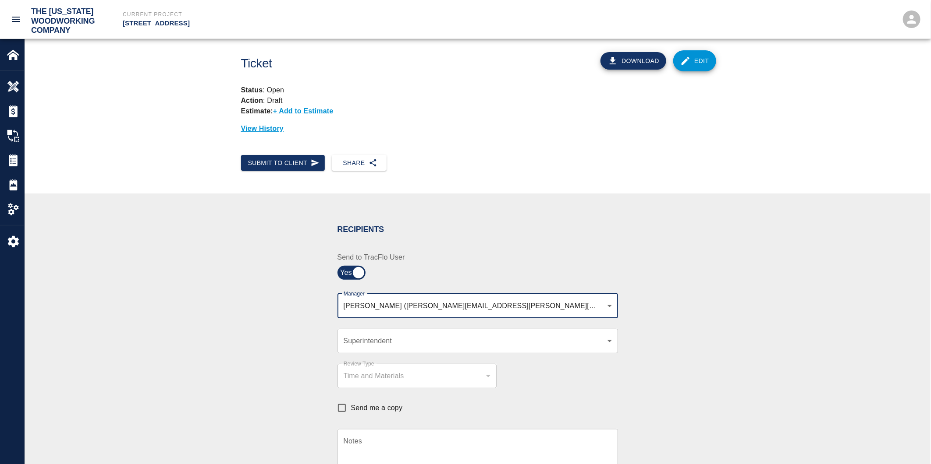
click at [353, 307] on body "The [US_STATE] Woodworking Company Current Project [STREET_ADDRESS] Home [STREE…" at bounding box center [465, 232] width 931 height 464
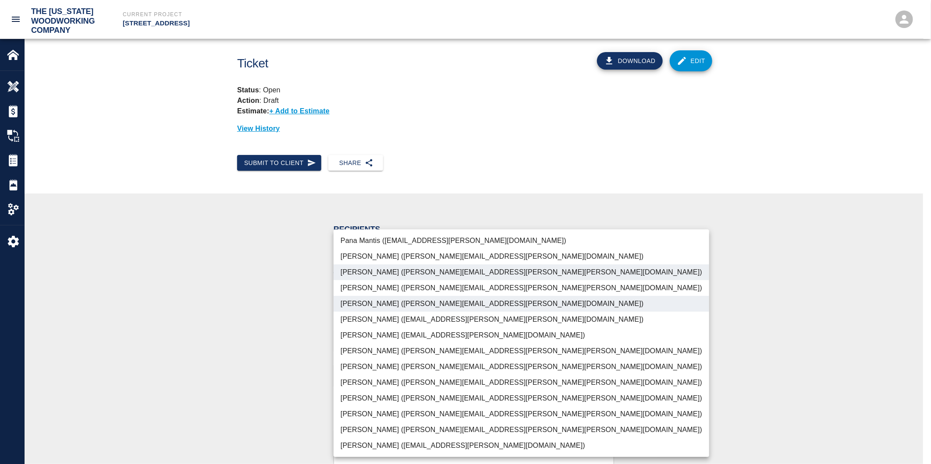
click at [283, 311] on div at bounding box center [465, 232] width 931 height 464
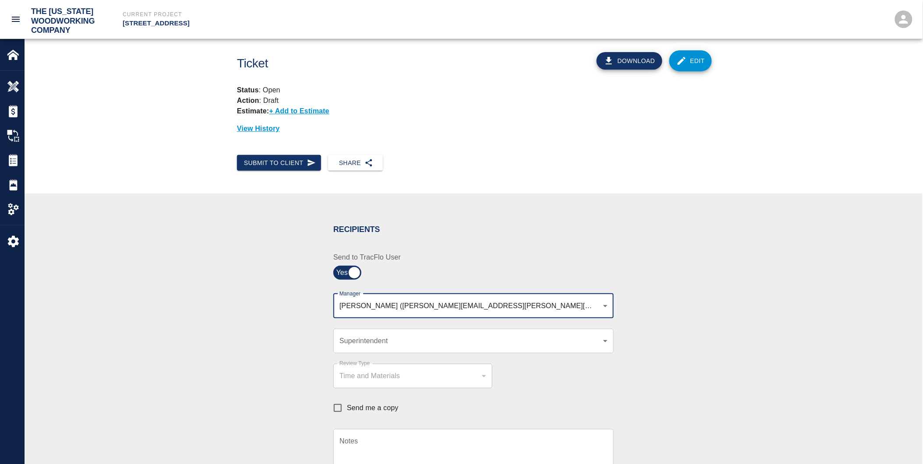
click at [719, 297] on div "Recipients Send to TracFlo User Manager [PERSON_NAME] ([PERSON_NAME][EMAIL_ADDR…" at bounding box center [474, 387] width 898 height 386
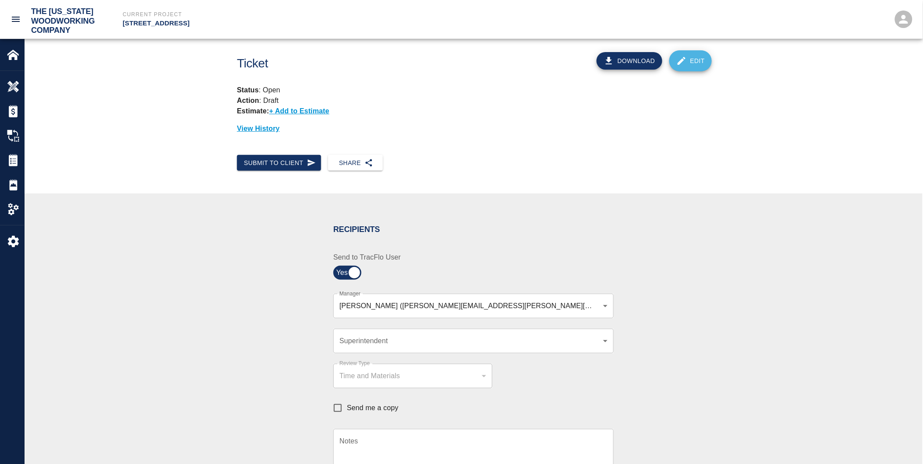
click at [686, 59] on icon at bounding box center [682, 61] width 8 height 8
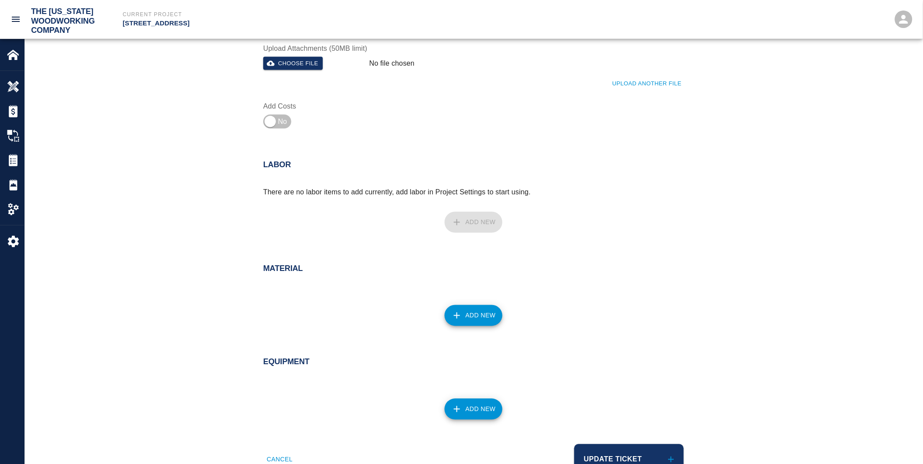
scroll to position [437, 0]
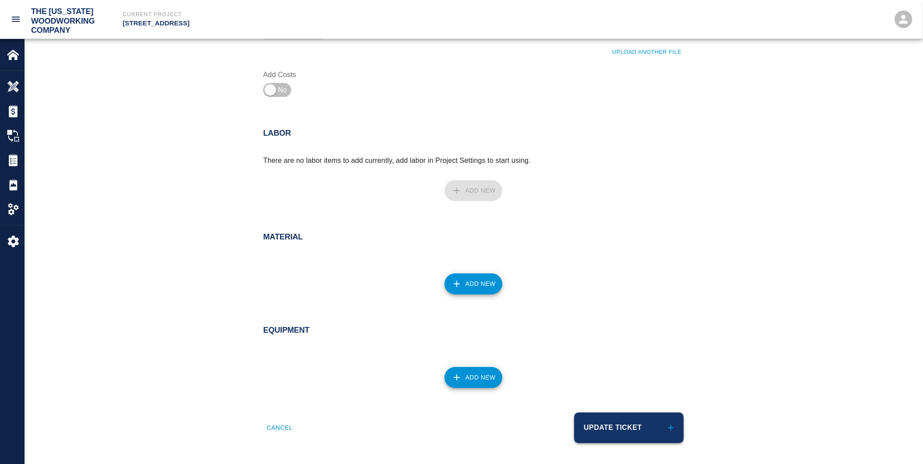
click at [615, 428] on button "Update Ticket" at bounding box center [629, 428] width 110 height 31
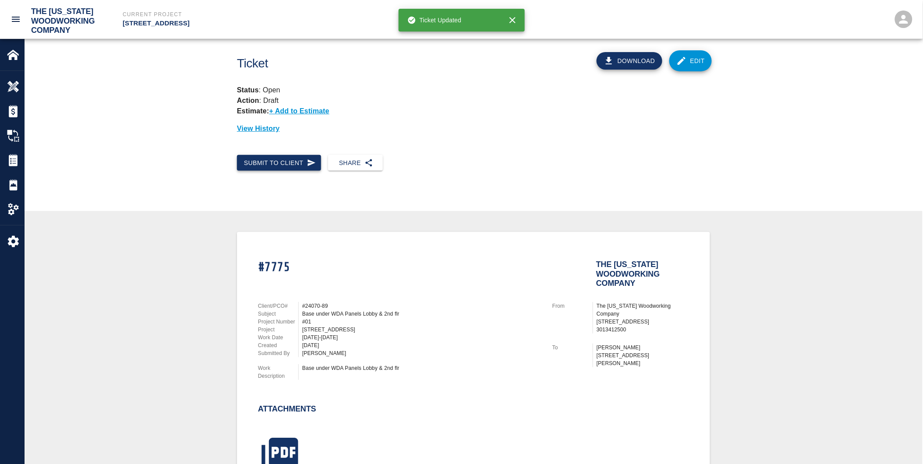
click at [283, 159] on button "Submit to Client" at bounding box center [279, 163] width 84 height 16
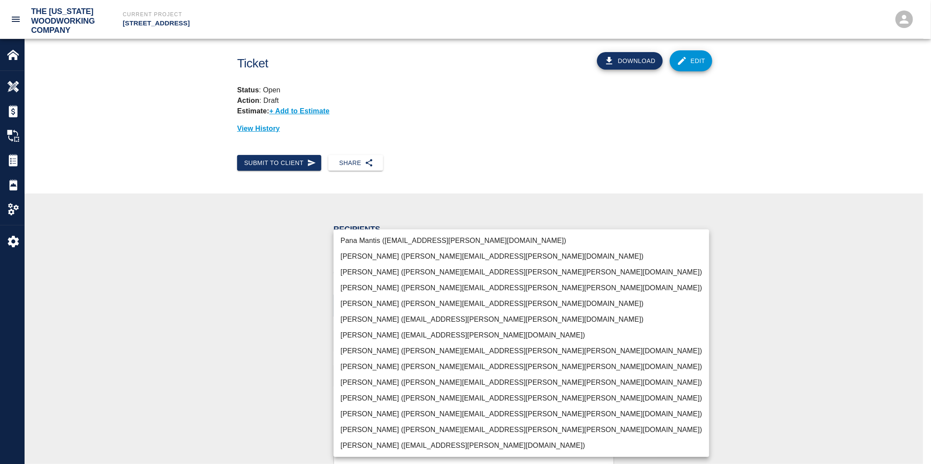
drag, startPoint x: 351, startPoint y: 306, endPoint x: 367, endPoint y: 430, distance: 125.5
click at [367, 430] on body "The [US_STATE] Woodworking Company Current Project [STREET_ADDRESS] Home [STREE…" at bounding box center [465, 232] width 931 height 464
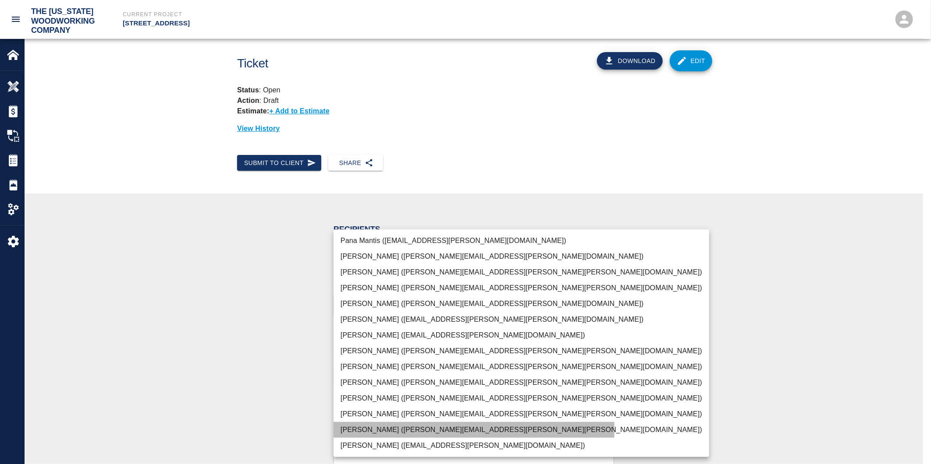
click at [364, 429] on li "[PERSON_NAME] ([PERSON_NAME][EMAIL_ADDRESS][PERSON_NAME][PERSON_NAME][DOMAIN_NA…" at bounding box center [520, 430] width 375 height 16
type input "f2151df9-a33d-4239-98b3-85d2c5195f79"
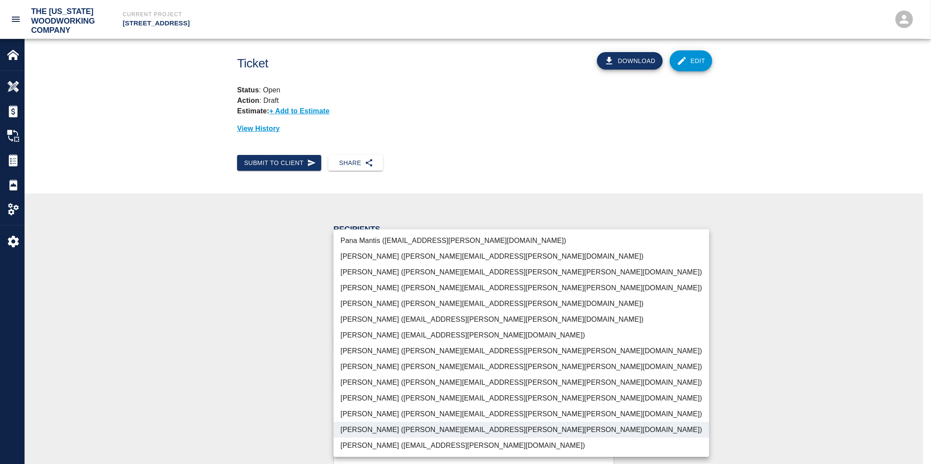
click at [228, 396] on div at bounding box center [465, 232] width 931 height 464
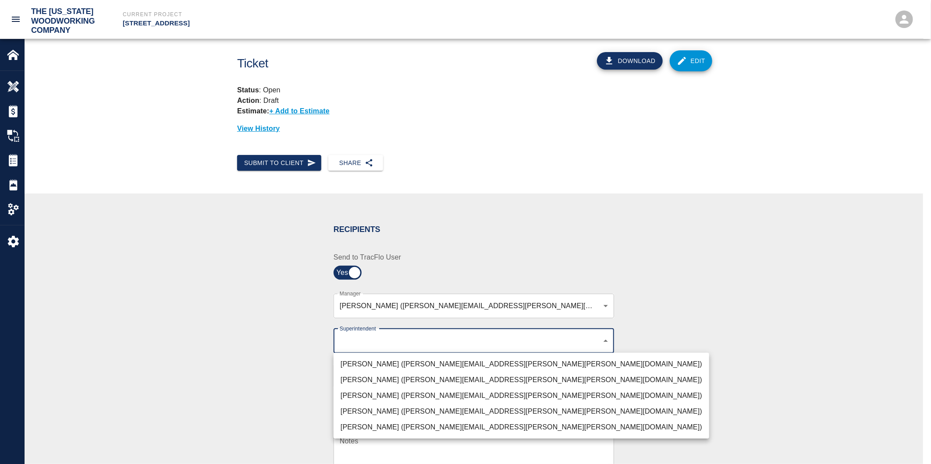
click at [355, 344] on body "The [US_STATE] Woodworking Company Current Project [STREET_ADDRESS] Home [STREE…" at bounding box center [465, 232] width 931 height 464
drag, startPoint x: 344, startPoint y: 395, endPoint x: 300, endPoint y: 388, distance: 45.3
click at [344, 395] on li "[PERSON_NAME] ([PERSON_NAME][EMAIL_ADDRESS][PERSON_NAME][PERSON_NAME][DOMAIN_NA…" at bounding box center [520, 396] width 375 height 16
type input "32bad40b-bb12-40c1-a9d7-1de55074e5d0"
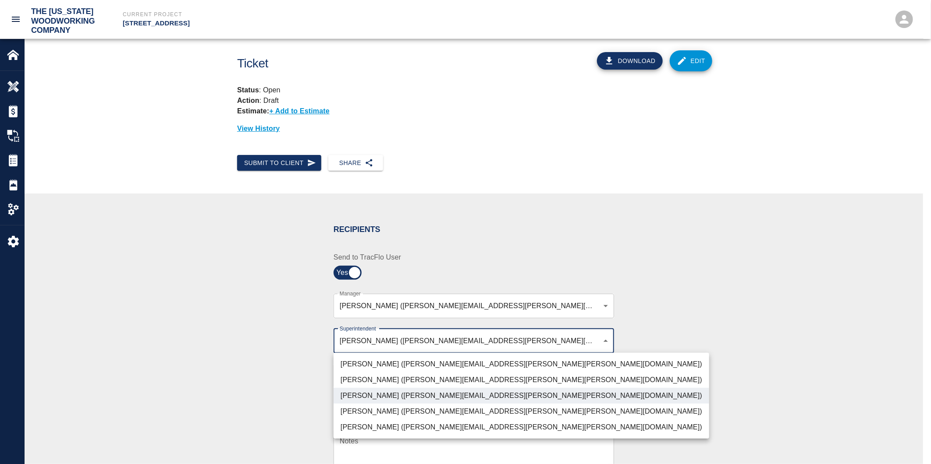
click at [250, 374] on div at bounding box center [465, 232] width 931 height 464
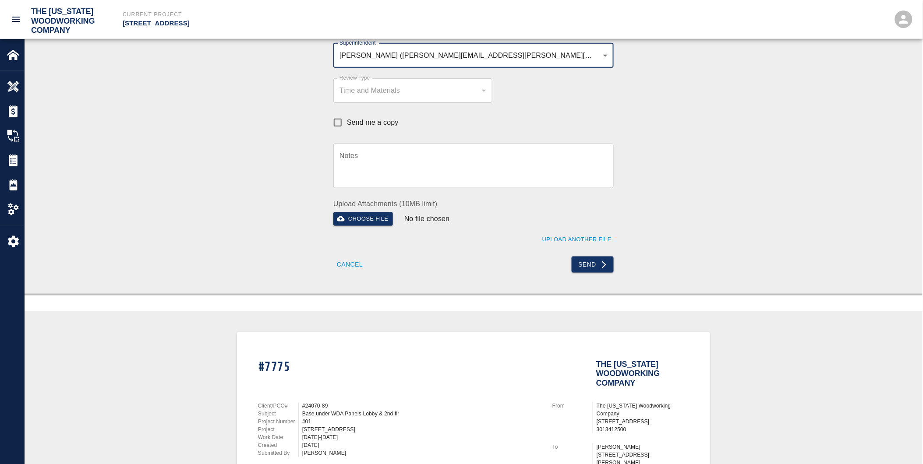
scroll to position [292, 0]
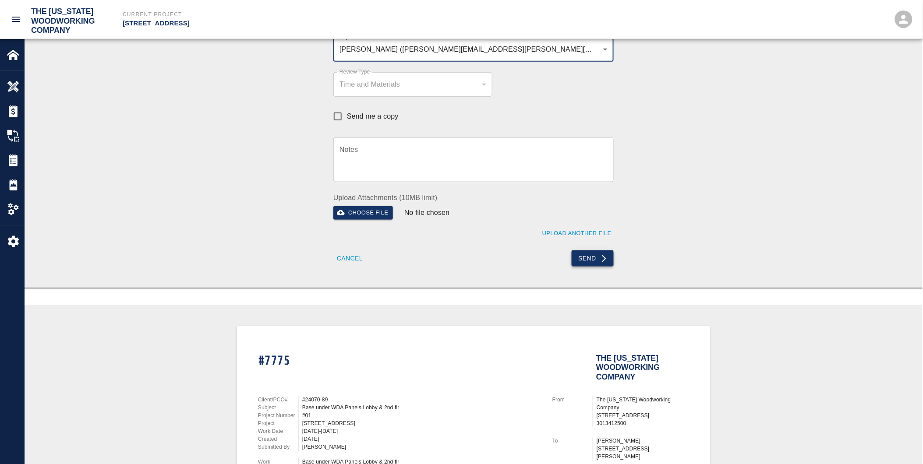
click at [595, 255] on button "Send" at bounding box center [593, 259] width 43 height 16
click at [595, 255] on div "Send" at bounding box center [540, 253] width 145 height 27
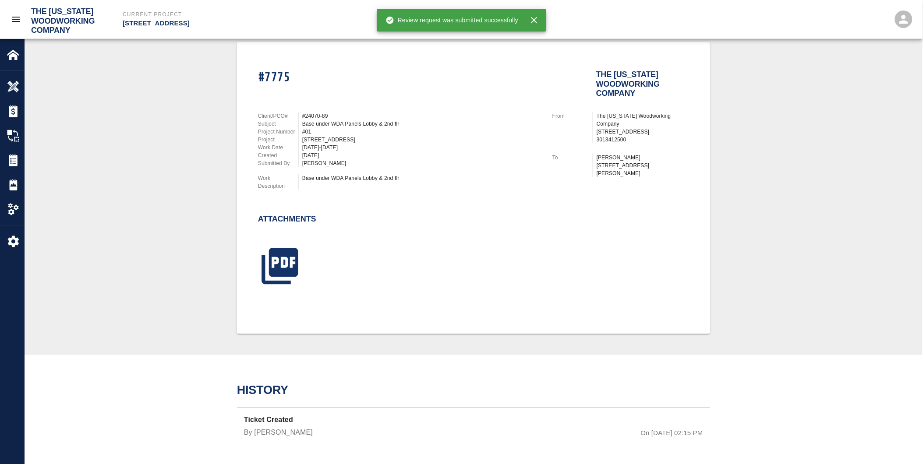
scroll to position [189, 0]
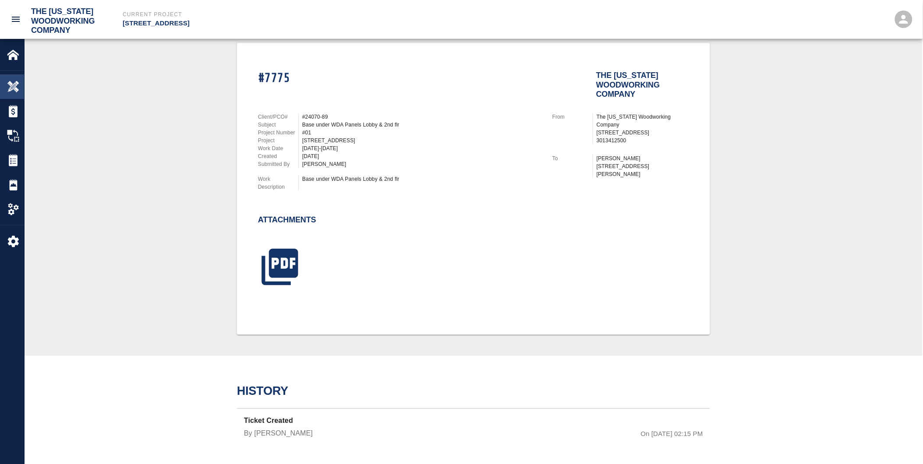
click at [11, 84] on img at bounding box center [13, 87] width 12 height 12
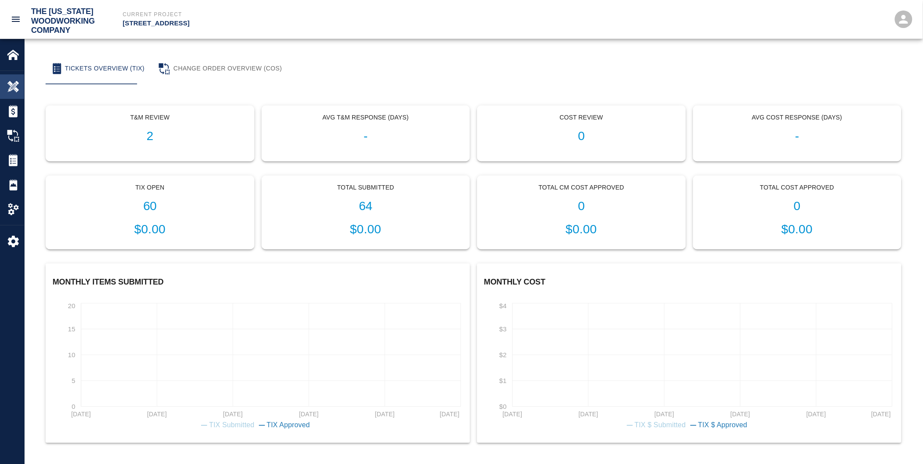
scroll to position [153, 0]
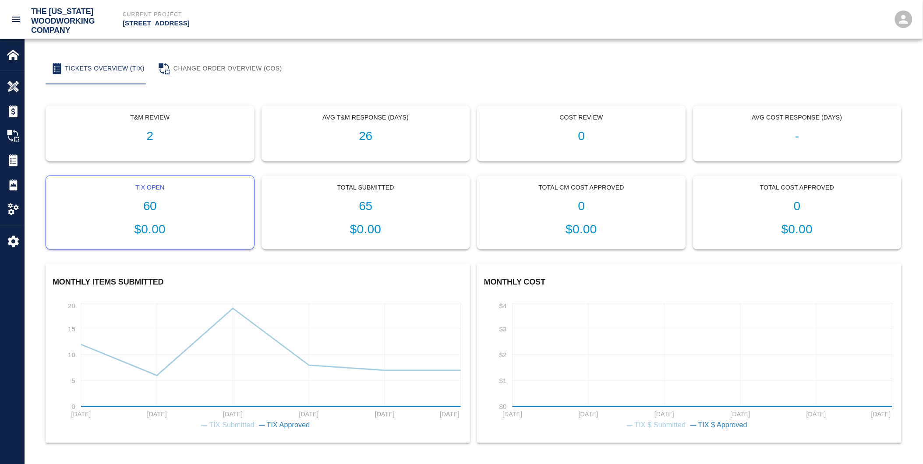
click at [156, 208] on h1 "60" at bounding box center [150, 206] width 194 height 14
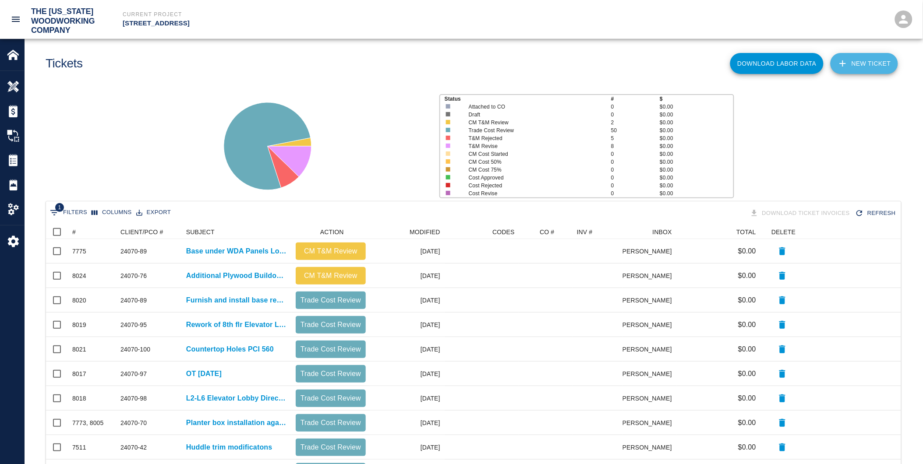
click at [864, 67] on link "NEW TICKET" at bounding box center [864, 63] width 67 height 21
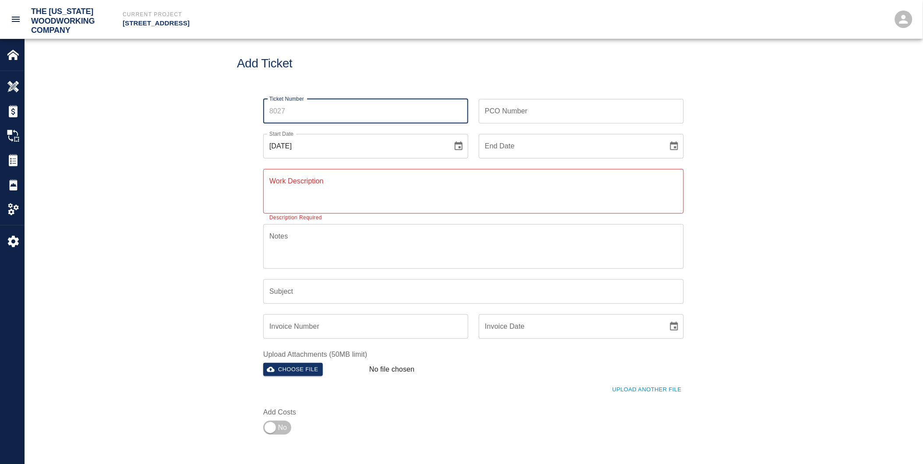
click at [281, 110] on input "Ticket Number" at bounding box center [365, 111] width 205 height 25
drag, startPoint x: 291, startPoint y: 110, endPoint x: 265, endPoint y: 110, distance: 25.9
click at [265, 110] on input "Ticket Number" at bounding box center [365, 111] width 205 height 25
type input "8022"
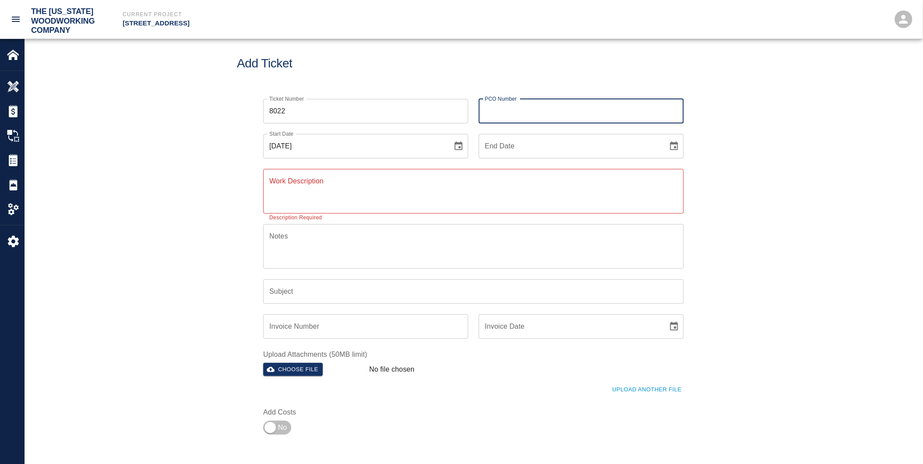
click at [514, 110] on input "PCO Number" at bounding box center [581, 111] width 205 height 25
type input "24070-89"
type input "[DATE]"
type input "Base under WDA Panels Lobby & 2nd flr"
drag, startPoint x: 509, startPoint y: 109, endPoint x: 518, endPoint y: 109, distance: 9.6
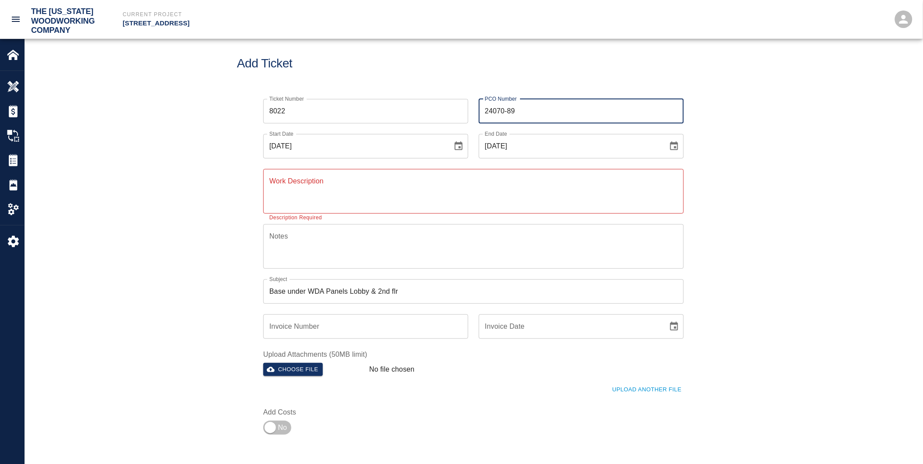
click at [518, 109] on input "24070-89" at bounding box center [581, 111] width 205 height 25
type input "24070-90"
click at [334, 148] on input "[DATE]" at bounding box center [354, 146] width 183 height 25
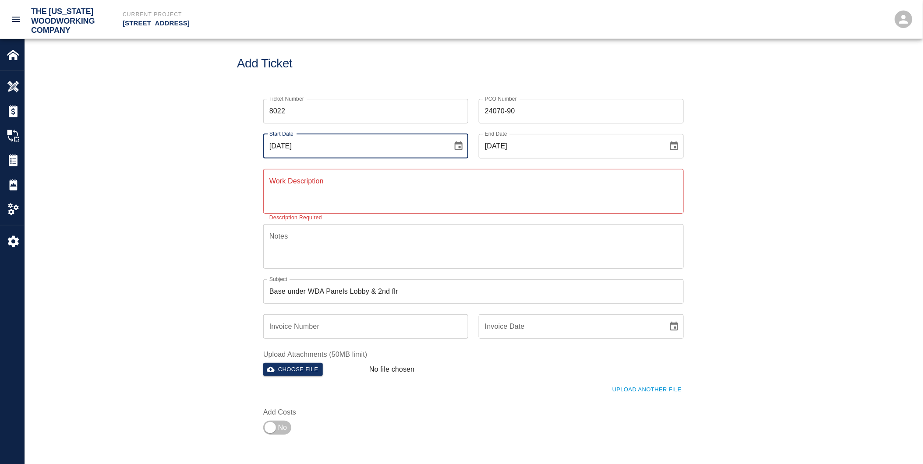
click at [282, 145] on input "[DATE]" at bounding box center [354, 146] width 183 height 25
drag, startPoint x: 282, startPoint y: 145, endPoint x: 286, endPoint y: 143, distance: 4.7
click at [286, 143] on input "[DATE]" at bounding box center [354, 146] width 183 height 25
type input "08/82/025"
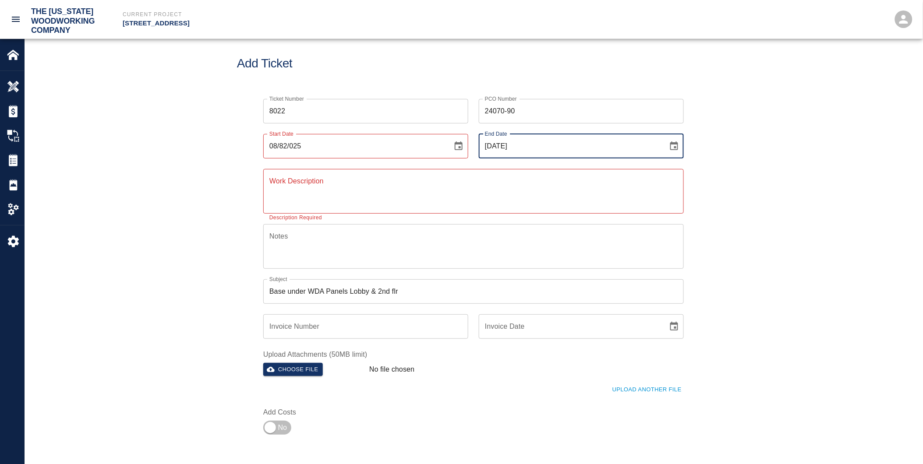
drag, startPoint x: 496, startPoint y: 145, endPoint x: 504, endPoint y: 145, distance: 7.9
click at [504, 145] on input "[DATE]" at bounding box center [570, 146] width 183 height 25
type input "08/82/025"
click at [300, 195] on textarea "Work Description" at bounding box center [473, 191] width 408 height 30
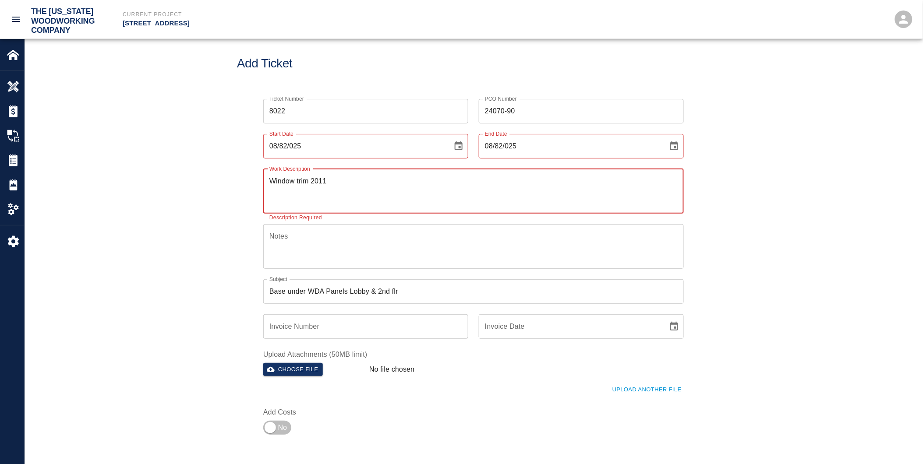
drag, startPoint x: 308, startPoint y: 181, endPoint x: 280, endPoint y: 172, distance: 29.1
click at [246, 175] on div "Ticket Number 8022 Ticket Number PCO Number 24070-90 PCO Number Start Date 08/8…" at bounding box center [473, 264] width 473 height 351
type textarea "Window trim 2011"
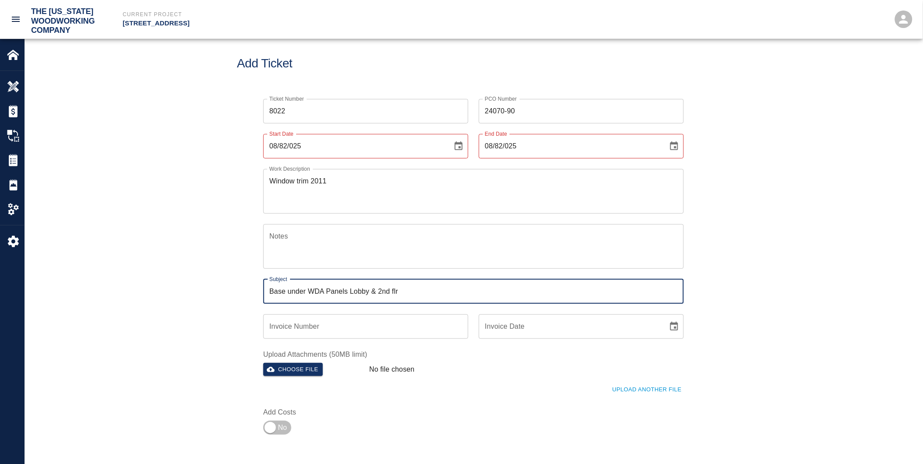
drag, startPoint x: 399, startPoint y: 291, endPoint x: 248, endPoint y: 290, distance: 150.7
click at [237, 290] on div "Ticket Number 8022 Ticket Number PCO Number 24070-90 PCO Number Start Date 08/8…" at bounding box center [474, 275] width 898 height 372
paste input "Window trim 2011"
type input "Window trim 2011"
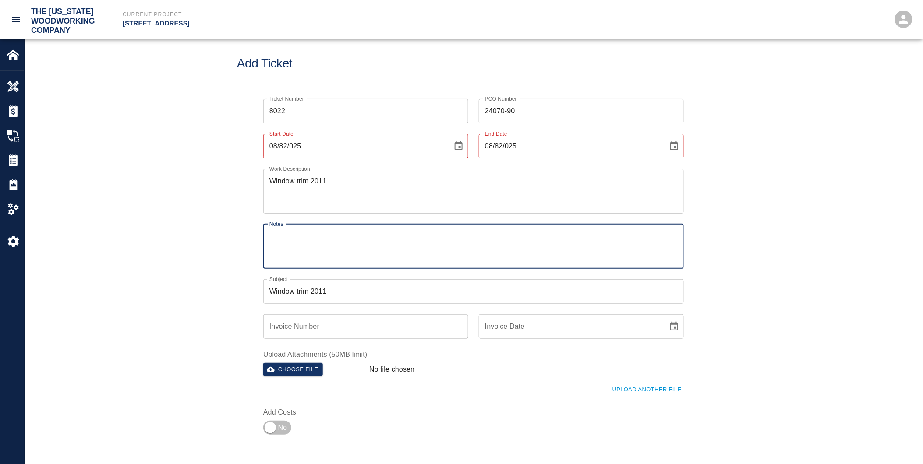
click at [413, 255] on textarea "Notes" at bounding box center [473, 246] width 408 height 30
click at [304, 370] on button "Choose file" at bounding box center [293, 370] width 60 height 14
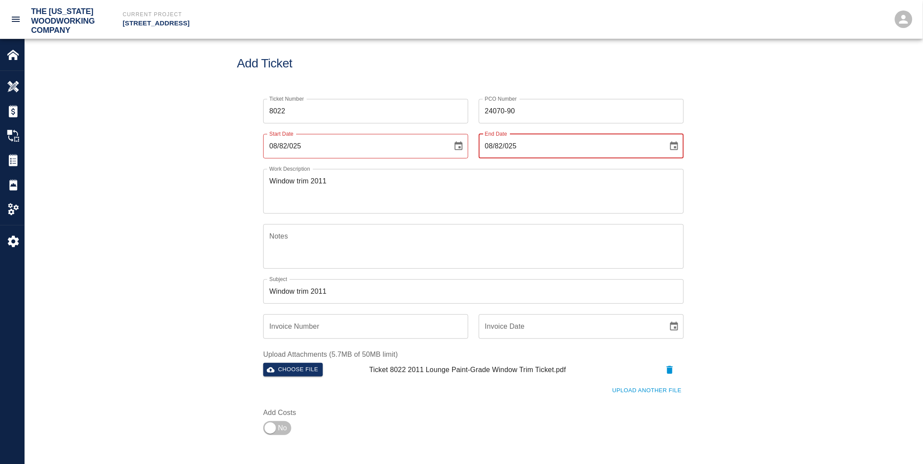
click at [497, 143] on input "08/82/025" at bounding box center [570, 146] width 183 height 25
click at [283, 146] on input "08/82/025" at bounding box center [354, 146] width 183 height 25
drag, startPoint x: 281, startPoint y: 145, endPoint x: 348, endPoint y: 144, distance: 67.0
click at [348, 144] on input "08/80/25" at bounding box center [354, 146] width 183 height 25
click at [462, 145] on icon "Choose date" at bounding box center [459, 146] width 8 height 9
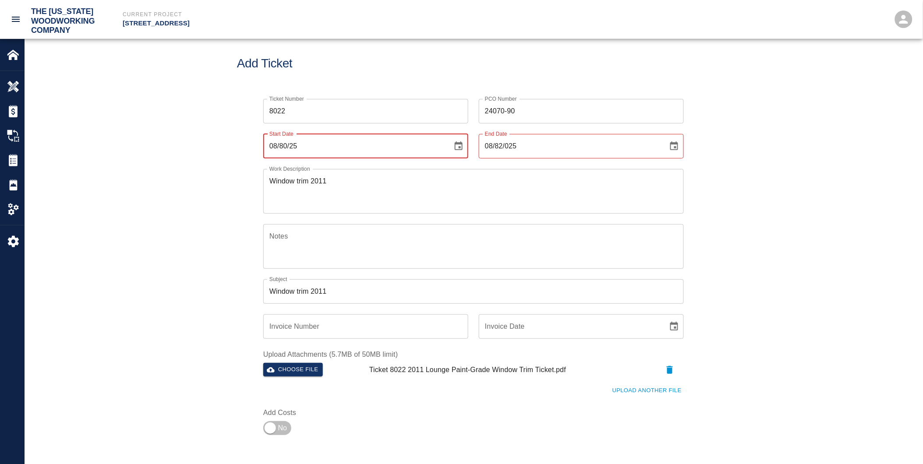
click at [462, 145] on icon "Choose date" at bounding box center [459, 146] width 8 height 9
click at [459, 146] on icon "Choose date" at bounding box center [458, 146] width 11 height 11
click at [390, 223] on button "8" at bounding box center [390, 225] width 16 height 16
type input "[DATE]"
click at [511, 145] on input "08/82/025" at bounding box center [570, 146] width 183 height 25
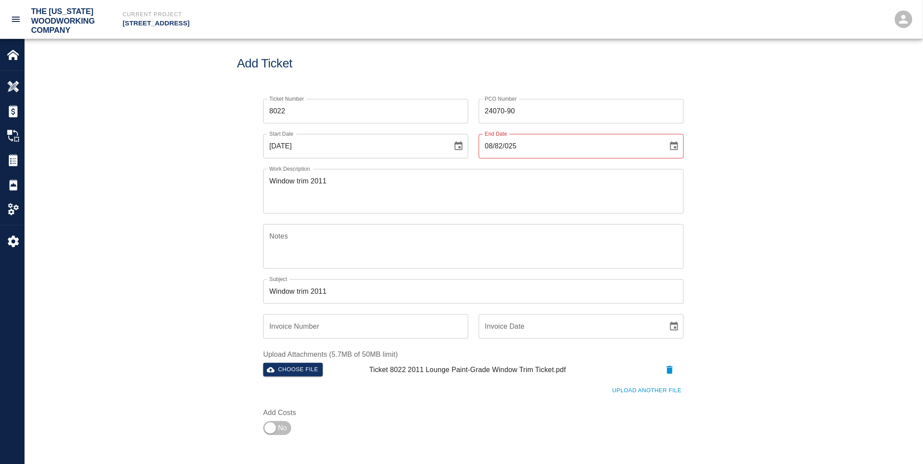
click at [511, 145] on input "08/82/025" at bounding box center [570, 146] width 183 height 25
click at [677, 145] on icon "Choose date" at bounding box center [674, 146] width 8 height 9
click at [676, 145] on icon "Choose date" at bounding box center [674, 146] width 11 height 11
click at [607, 221] on button "8" at bounding box center [606, 225] width 16 height 16
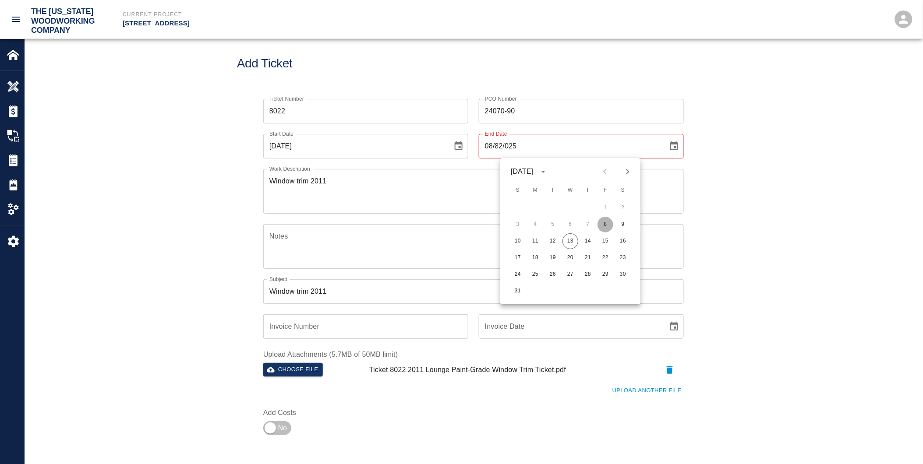
type input "[DATE]"
click at [745, 226] on div "Ticket Number 8022 Ticket Number PCO Number 24070-90 PCO Number Start Date [DAT…" at bounding box center [474, 275] width 898 height 372
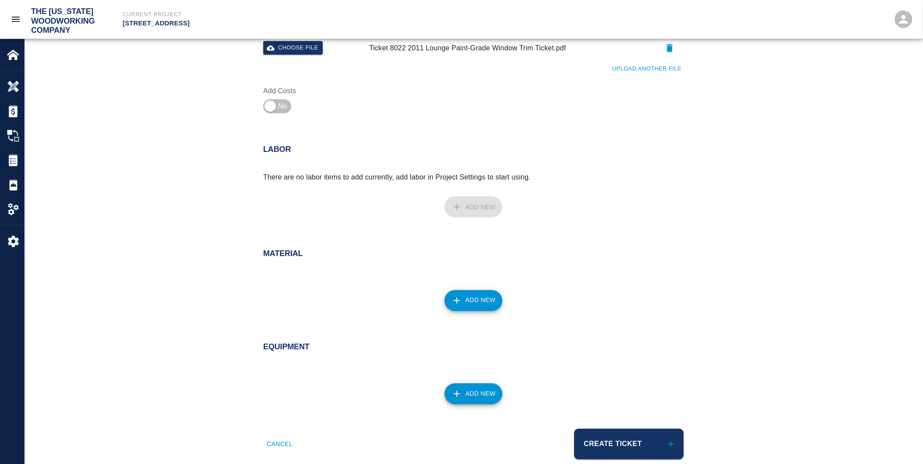
scroll to position [338, 0]
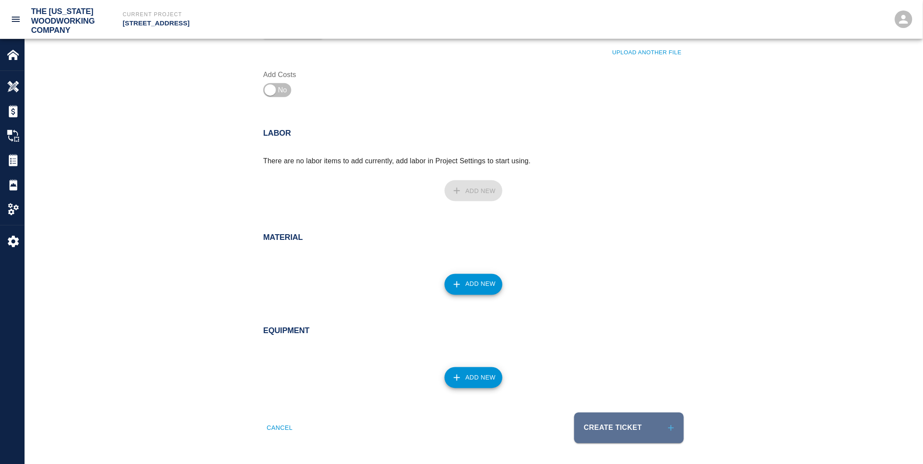
click at [622, 426] on button "Create Ticket" at bounding box center [629, 428] width 110 height 31
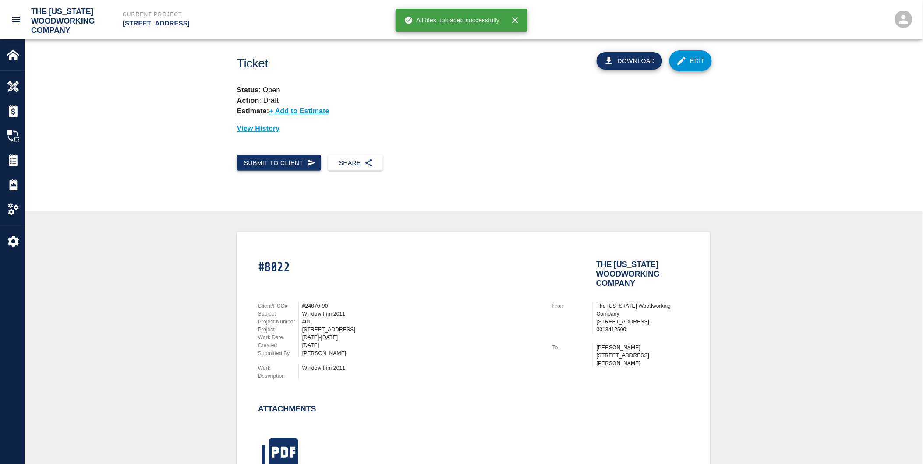
click at [278, 159] on button "Submit to Client" at bounding box center [279, 163] width 84 height 16
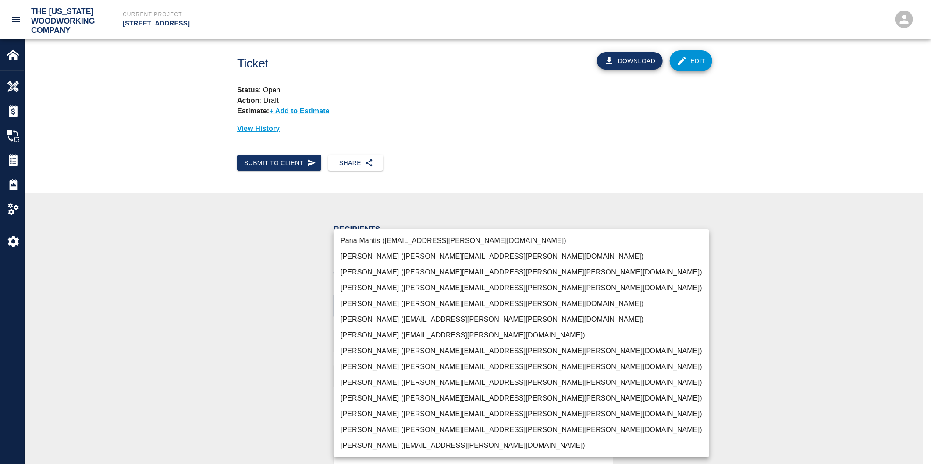
drag, startPoint x: 347, startPoint y: 310, endPoint x: 366, endPoint y: 427, distance: 118.1
click at [366, 427] on body "The [US_STATE] Woodworking Company Current Project [STREET_ADDRESS] Home [STREE…" at bounding box center [465, 232] width 931 height 464
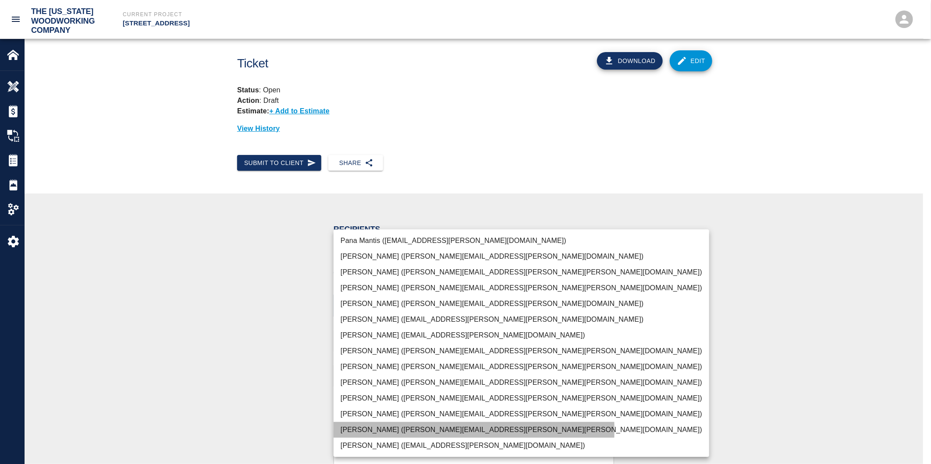
click at [369, 430] on li "[PERSON_NAME] ([PERSON_NAME][EMAIL_ADDRESS][PERSON_NAME][PERSON_NAME][DOMAIN_NA…" at bounding box center [520, 430] width 375 height 16
type input "f2151df9-a33d-4239-98b3-85d2c5195f79"
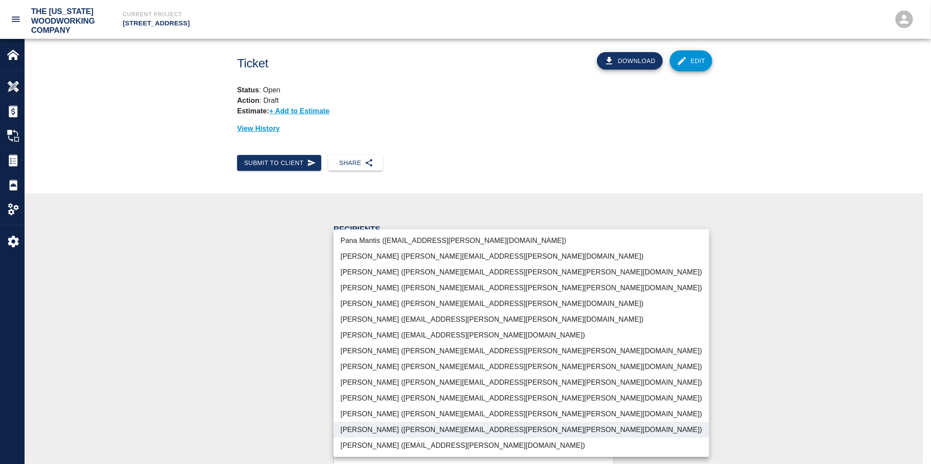
click at [672, 359] on div at bounding box center [465, 232] width 931 height 464
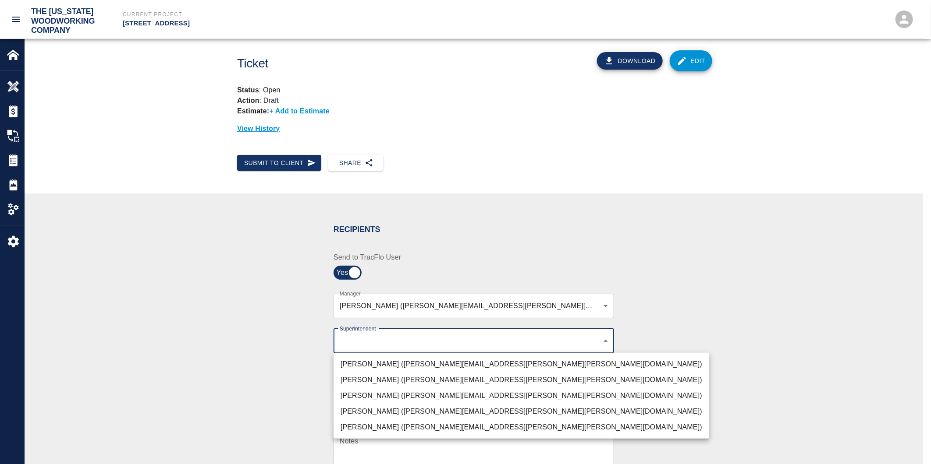
click at [347, 344] on body "The [US_STATE] Woodworking Company Current Project [STREET_ADDRESS] Home [STREE…" at bounding box center [465, 232] width 931 height 464
click at [353, 397] on li "[PERSON_NAME] ([PERSON_NAME][EMAIL_ADDRESS][PERSON_NAME][PERSON_NAME][DOMAIN_NA…" at bounding box center [520, 396] width 375 height 16
type input "32bad40b-bb12-40c1-a9d7-1de55074e5d0"
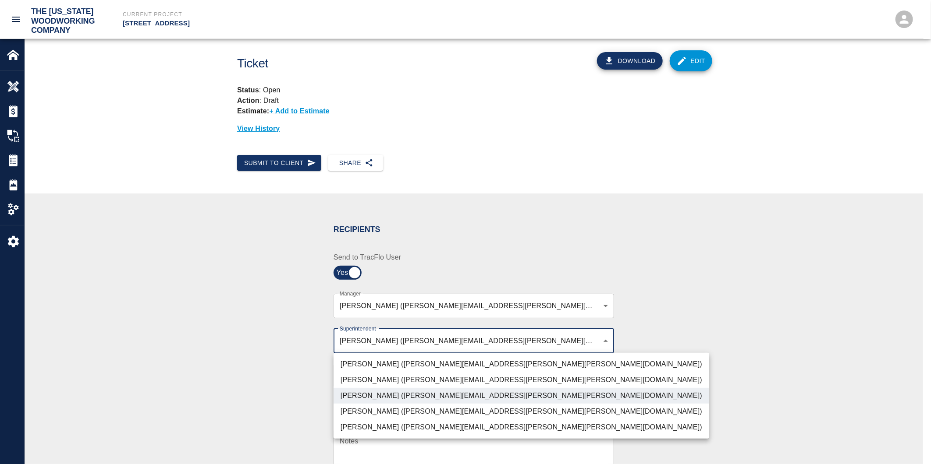
click at [265, 382] on div at bounding box center [465, 232] width 931 height 464
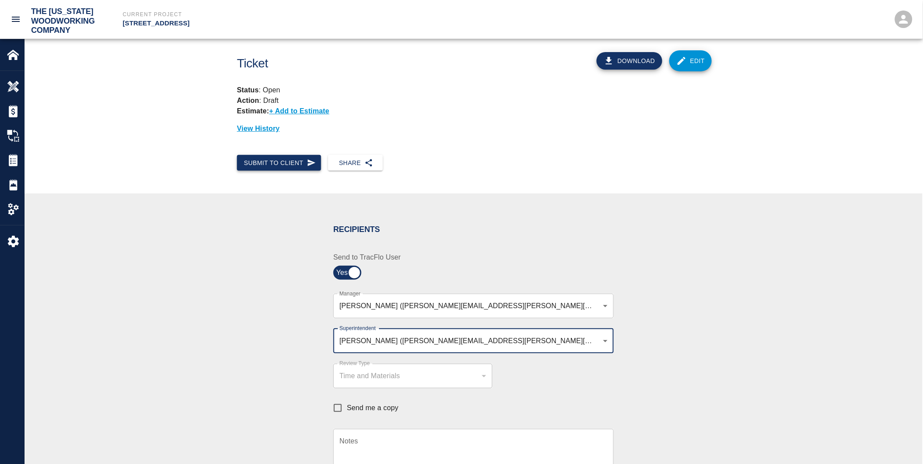
click at [288, 162] on button "Submit to Client" at bounding box center [279, 163] width 84 height 16
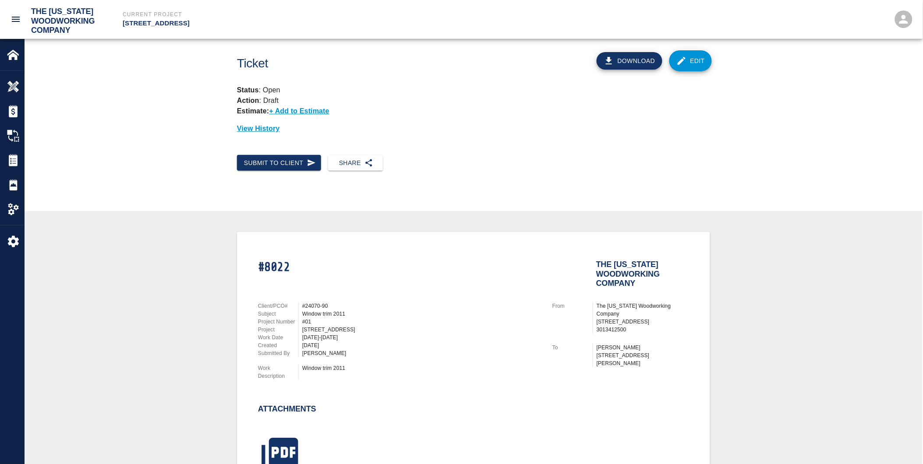
click at [793, 255] on div "#8022 The [US_STATE] Woodworking Company Client/PCO# #24070-90 Subject Window t…" at bounding box center [474, 378] width 856 height 292
click at [793, 247] on div "#8022 The [US_STATE] Woodworking Company Client/PCO# #24070-90 Subject Window t…" at bounding box center [474, 378] width 856 height 292
